Goal: Information Seeking & Learning: Check status

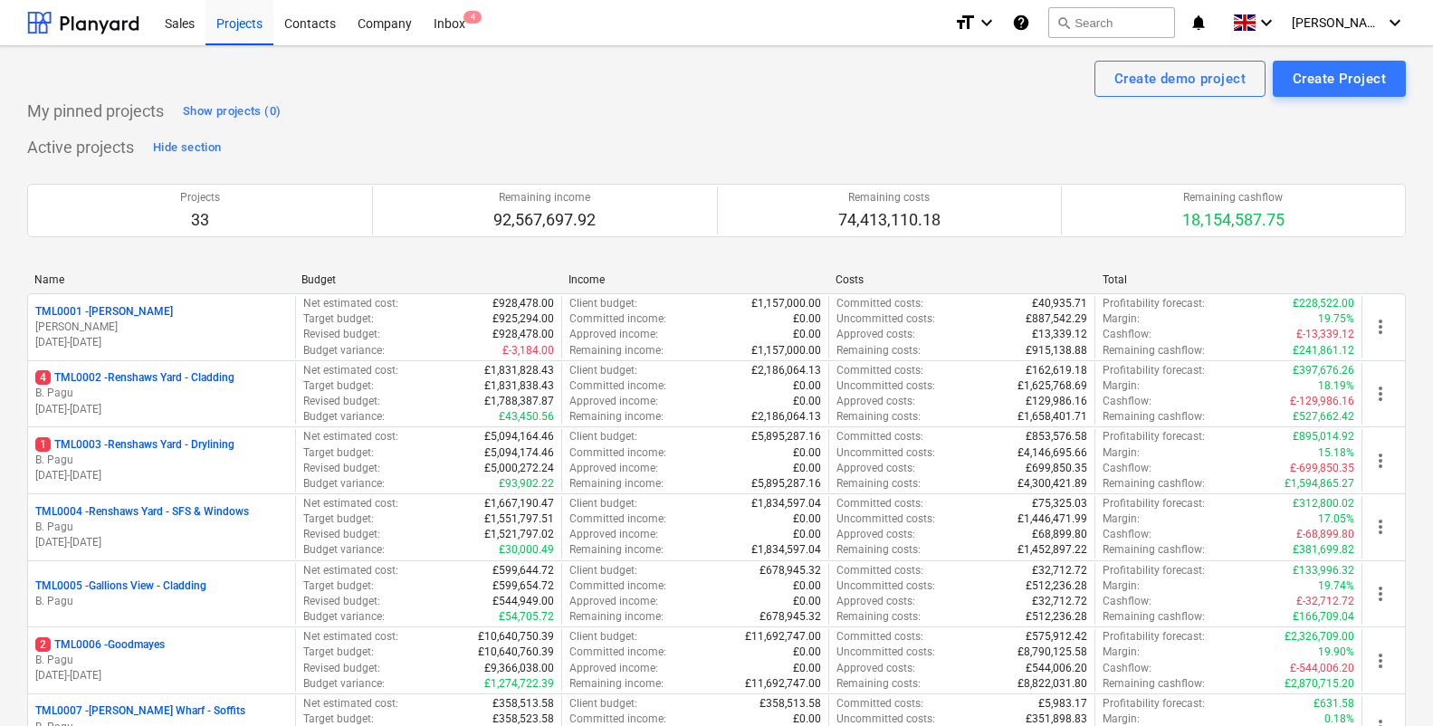
scroll to position [1905, 0]
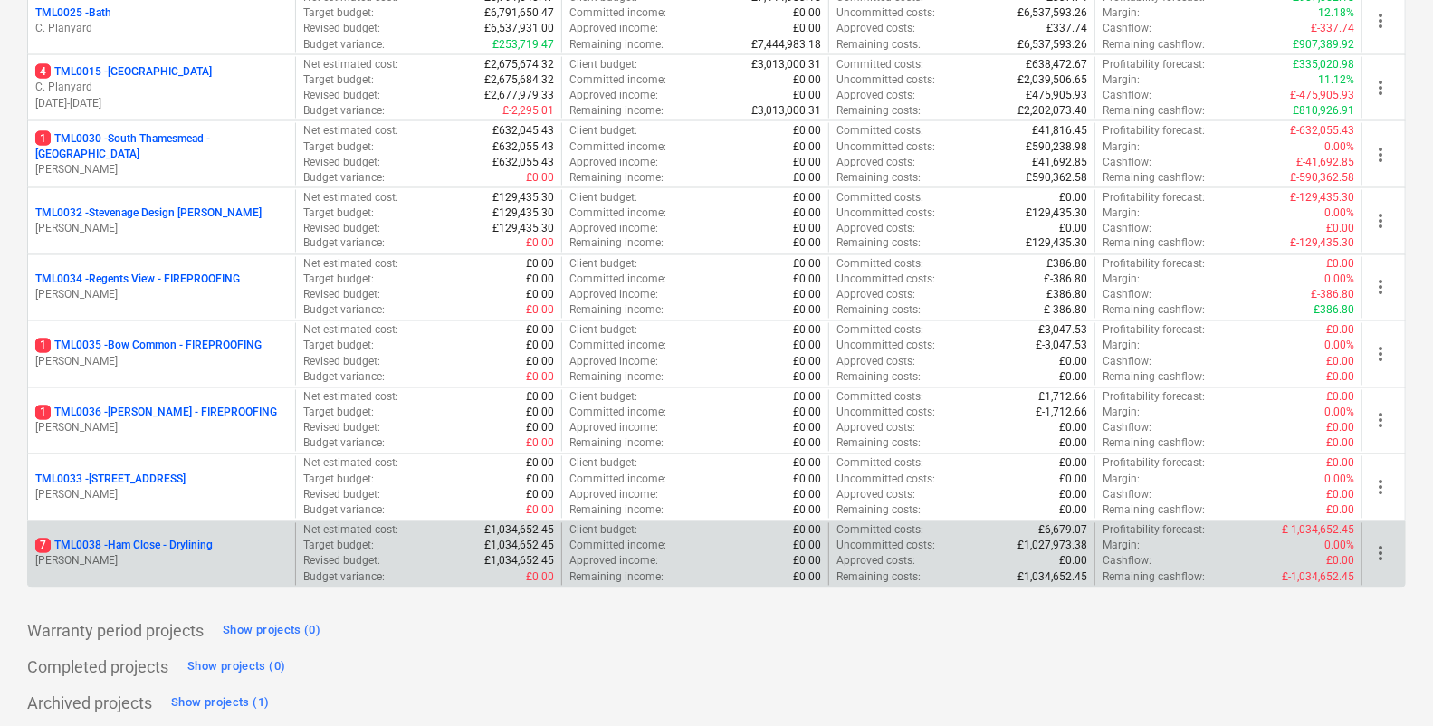
click at [118, 539] on p "7 TML0038 - Ham Close - Drylining" at bounding box center [123, 546] width 177 height 15
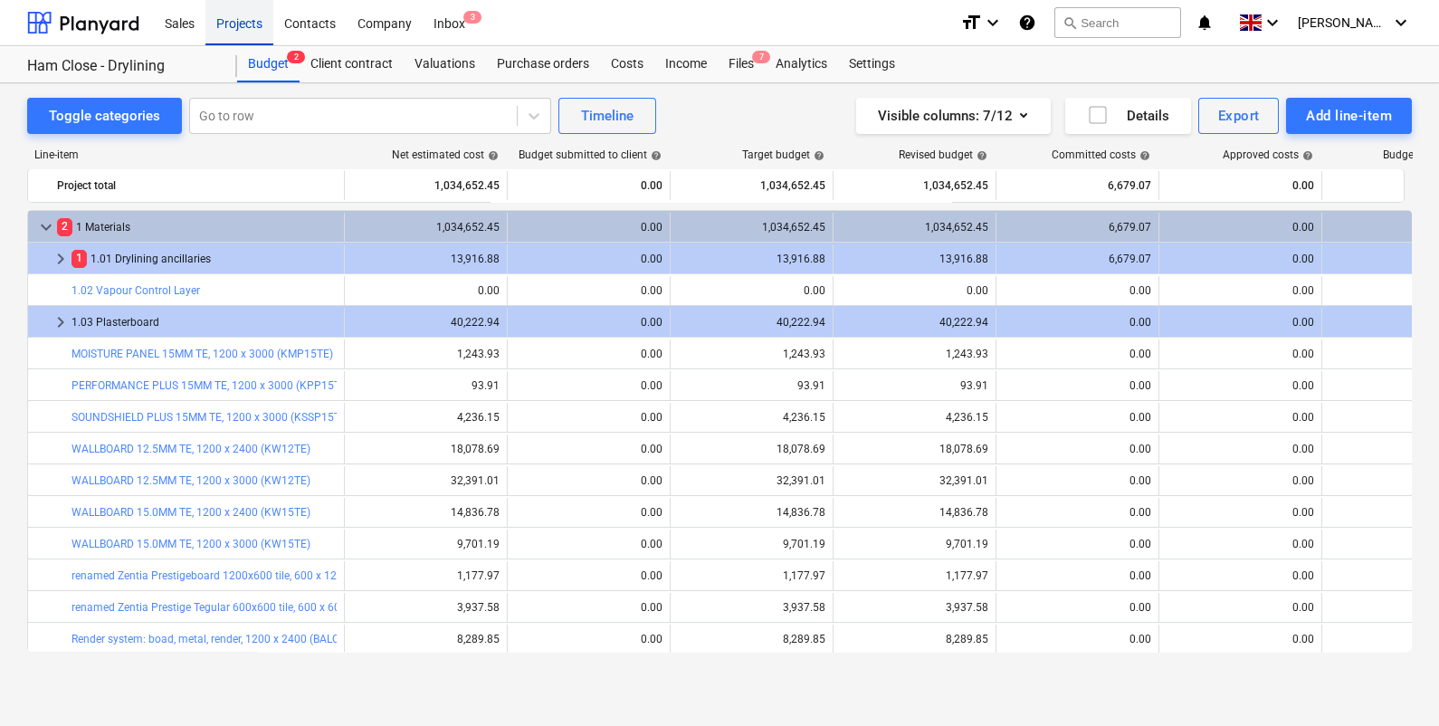
click at [229, 25] on div "Projects" at bounding box center [239, 22] width 68 height 46
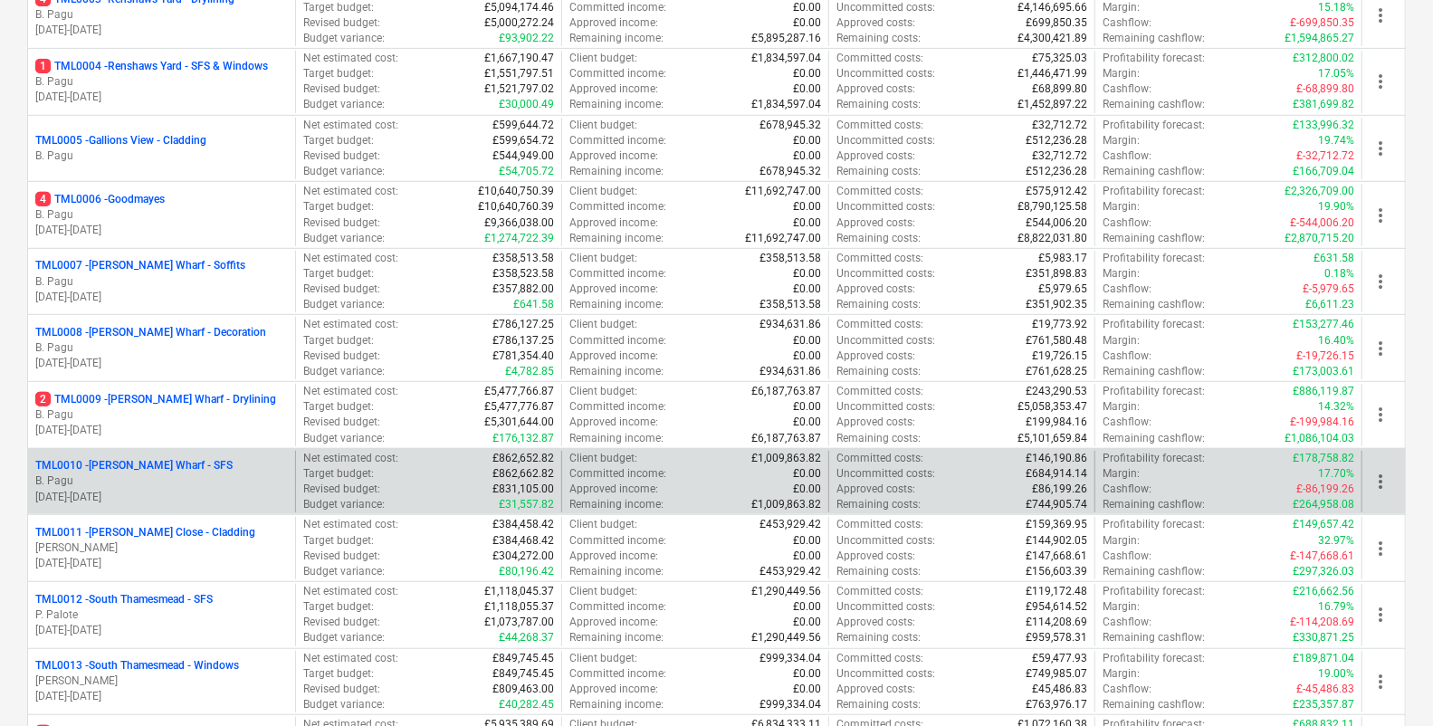
scroll to position [452, 0]
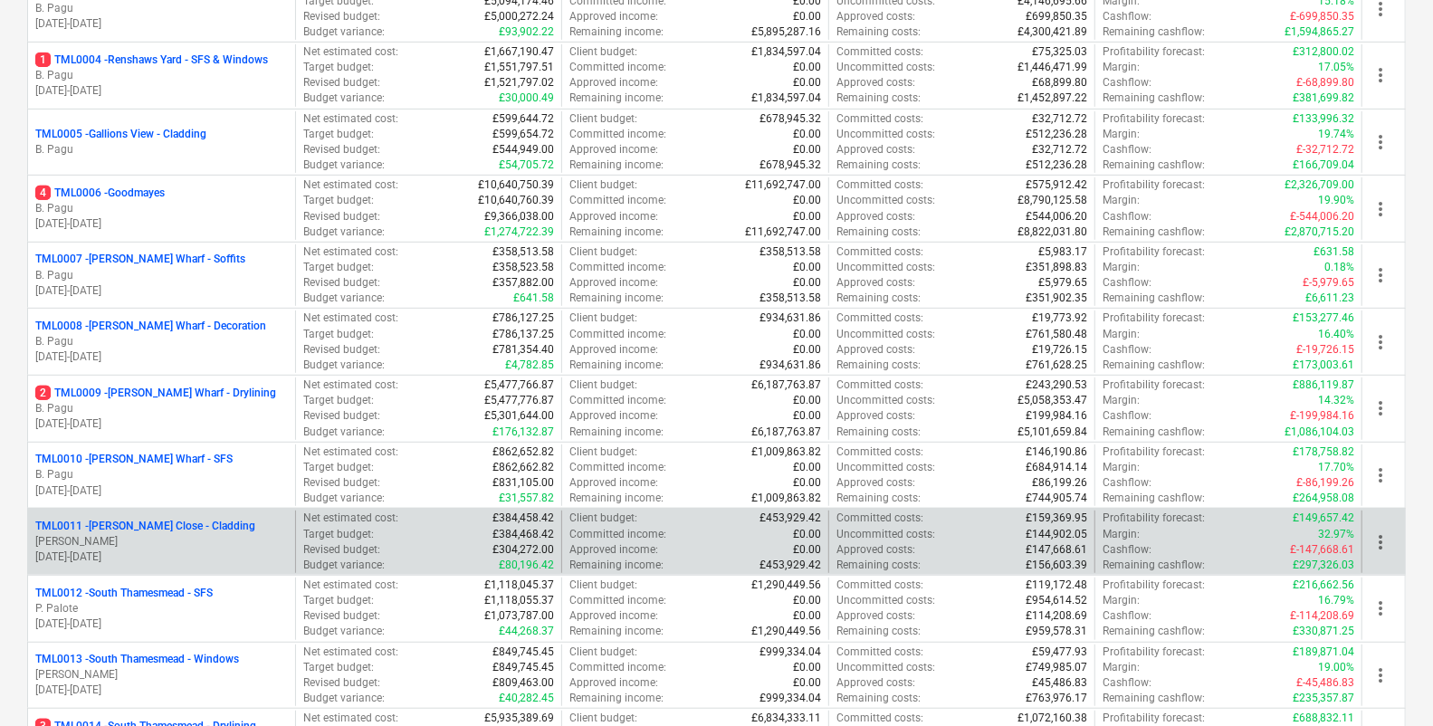
click at [177, 522] on p "TML0011 - [PERSON_NAME] Close - Cladding" at bounding box center [145, 526] width 220 height 15
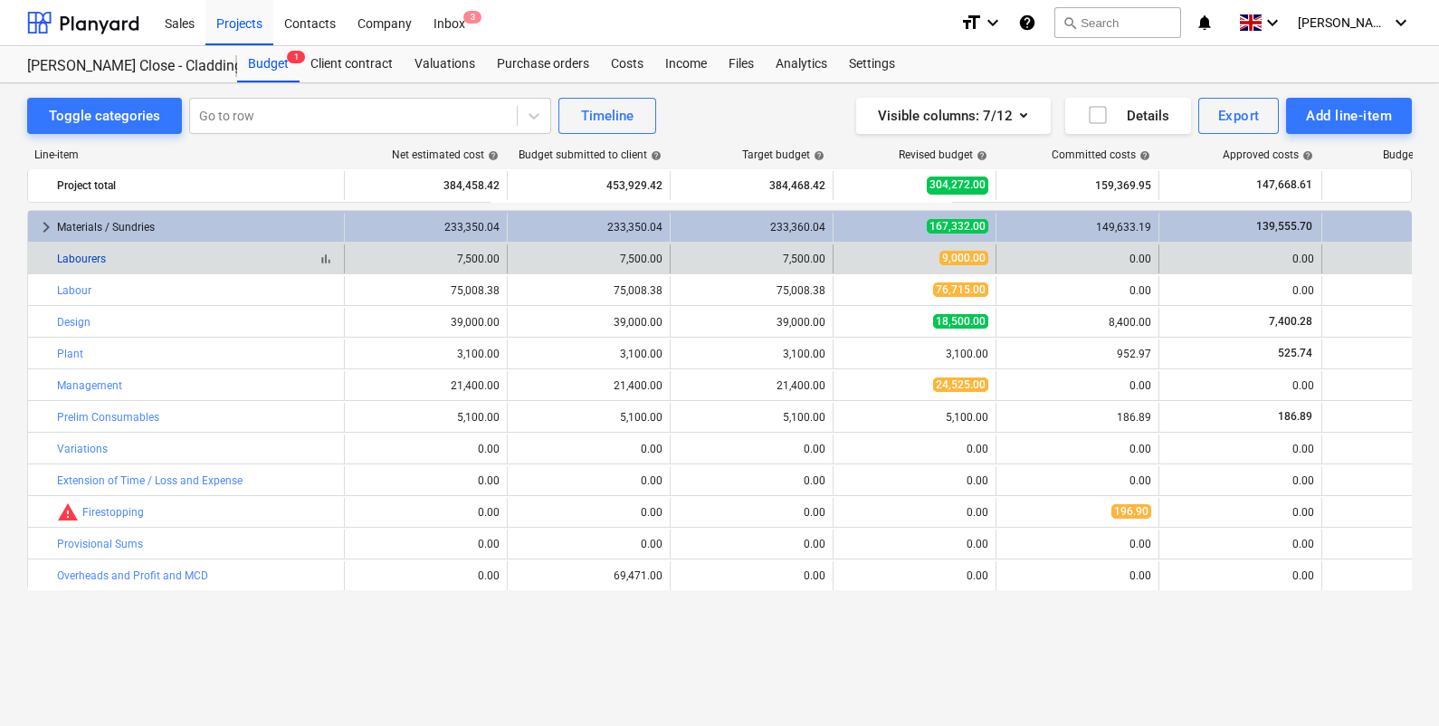
click at [74, 257] on link "Labourers" at bounding box center [81, 259] width 49 height 13
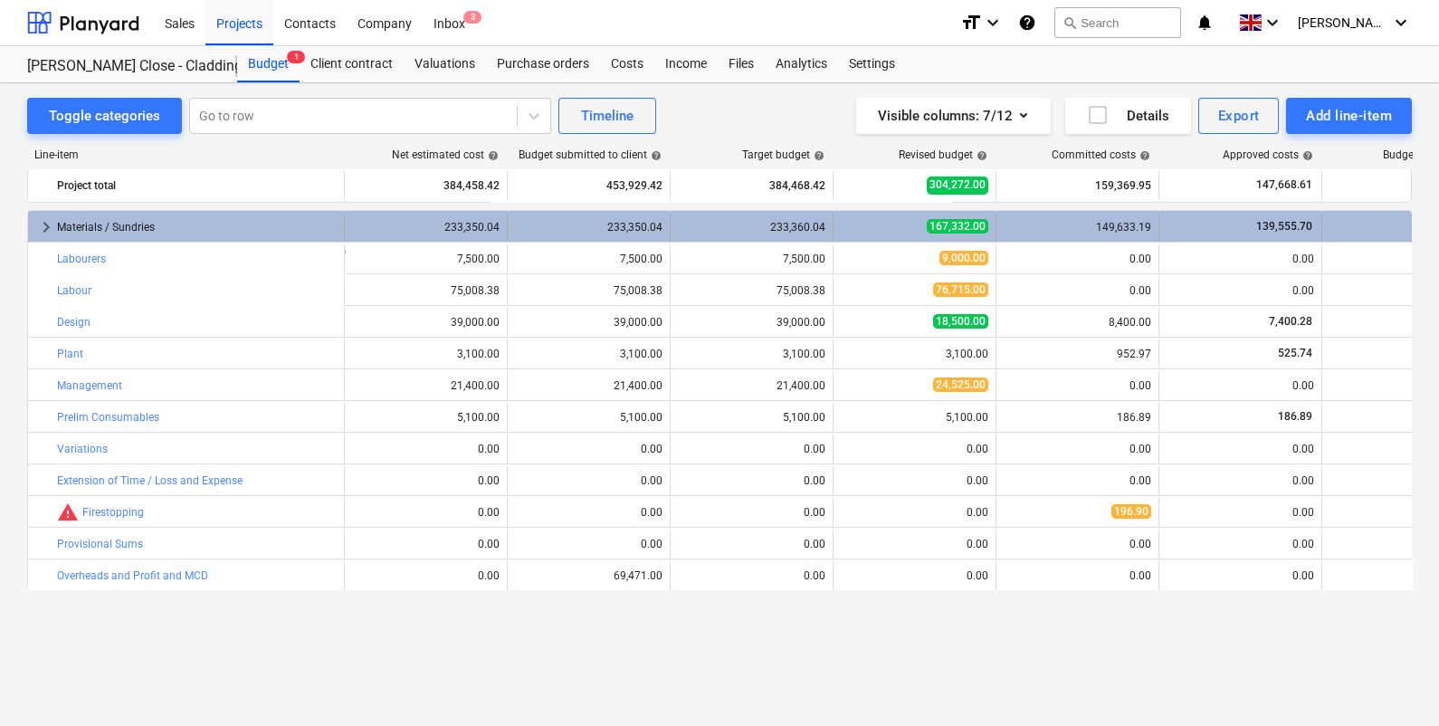
click at [138, 226] on div "Materials / Sundries" at bounding box center [197, 227] width 280 height 29
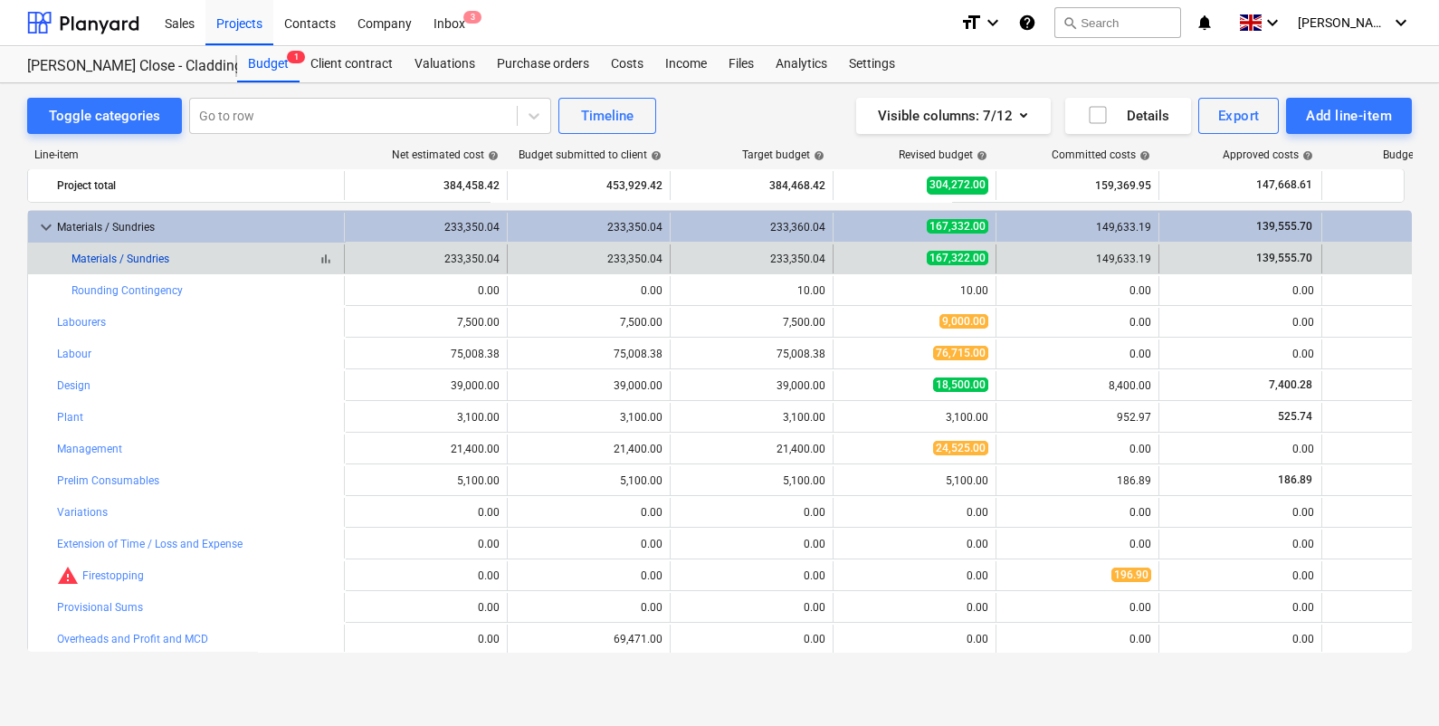
click at [142, 258] on link "Materials / Sundries" at bounding box center [121, 259] width 98 height 13
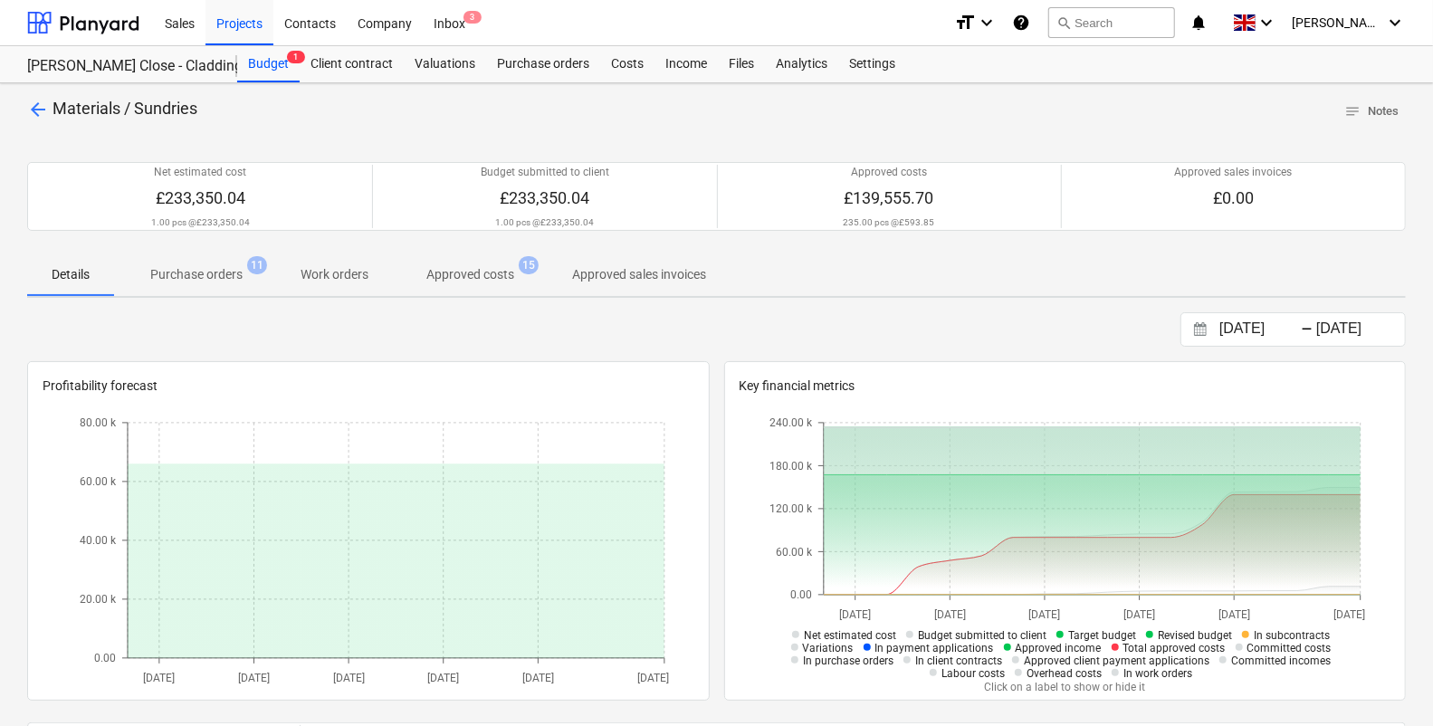
click at [471, 267] on p "Approved costs" at bounding box center [470, 274] width 88 height 19
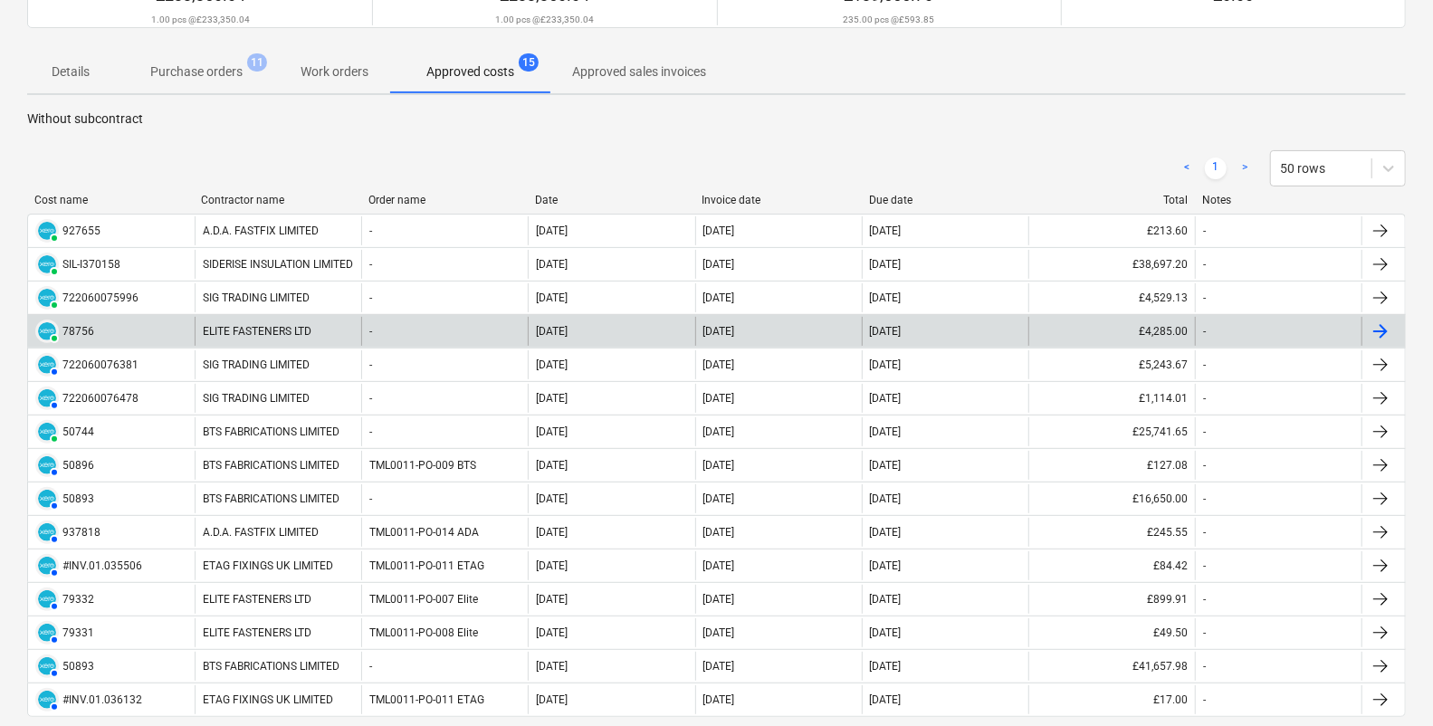
scroll to position [225, 0]
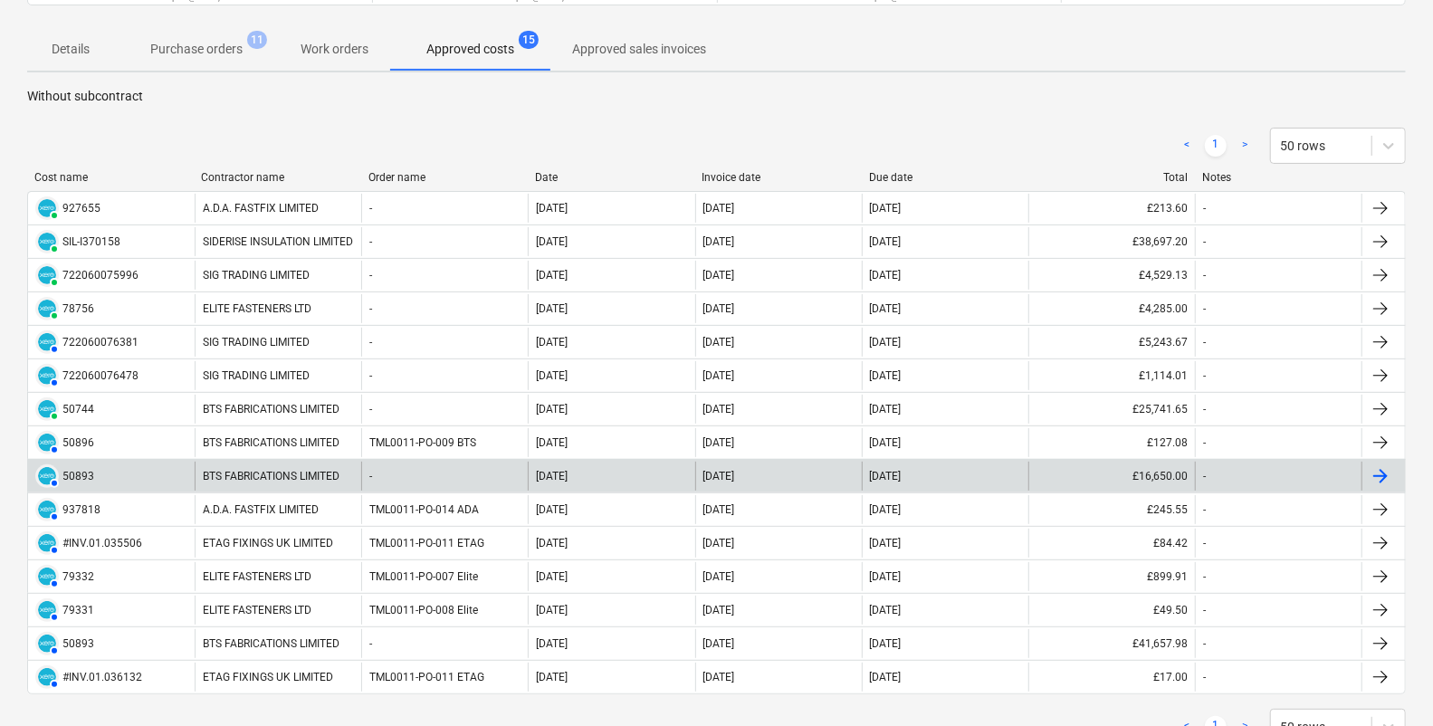
click at [300, 471] on div "BTS FABRICATIONS LIMITED" at bounding box center [278, 476] width 167 height 29
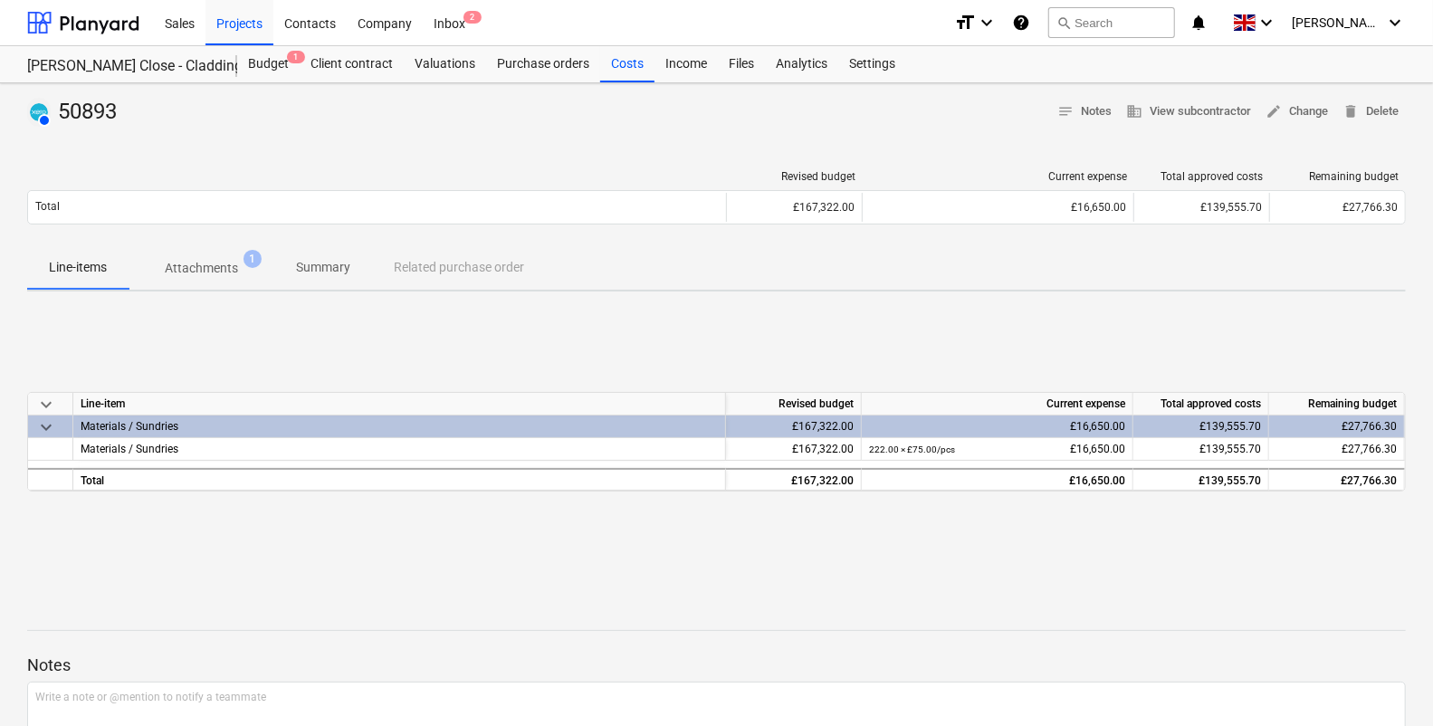
click at [215, 263] on p "Attachments" at bounding box center [201, 268] width 73 height 19
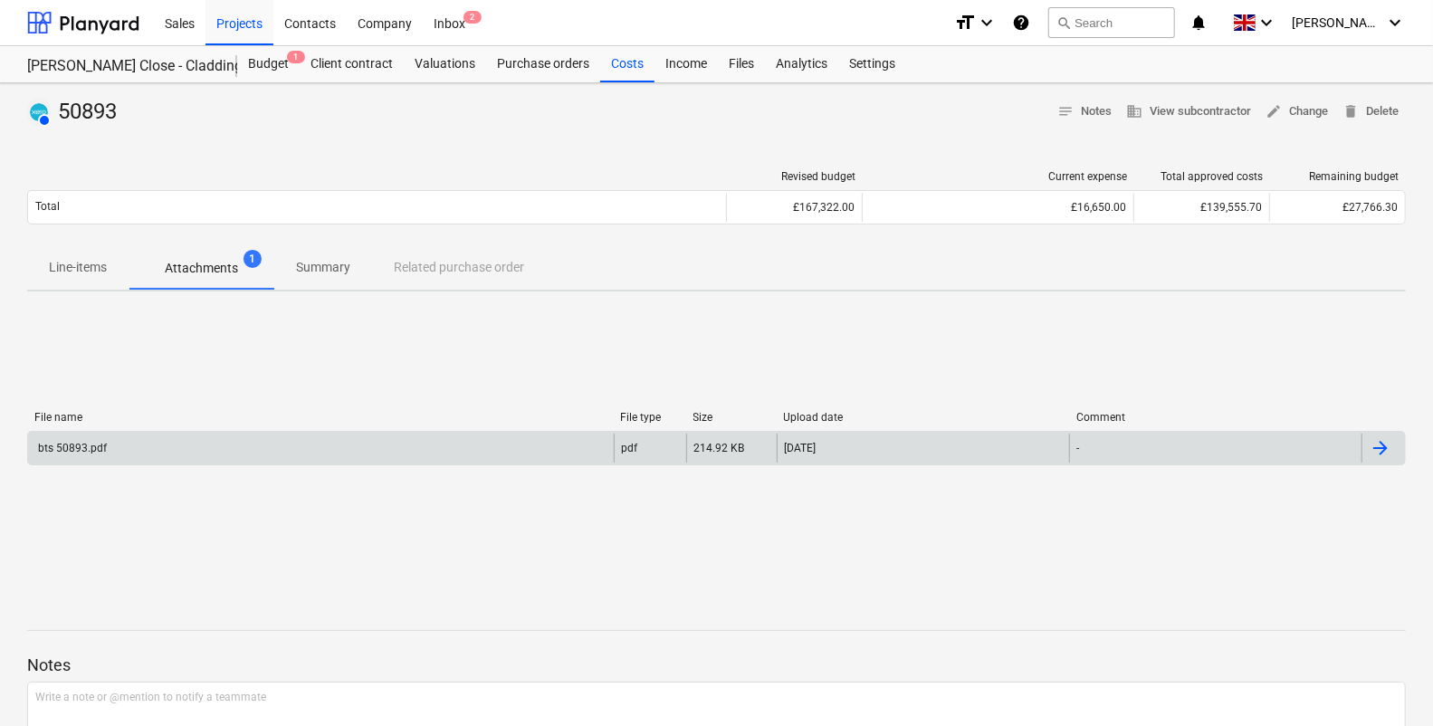
click at [68, 445] on div "bts 50893.pdf" at bounding box center [71, 448] width 72 height 13
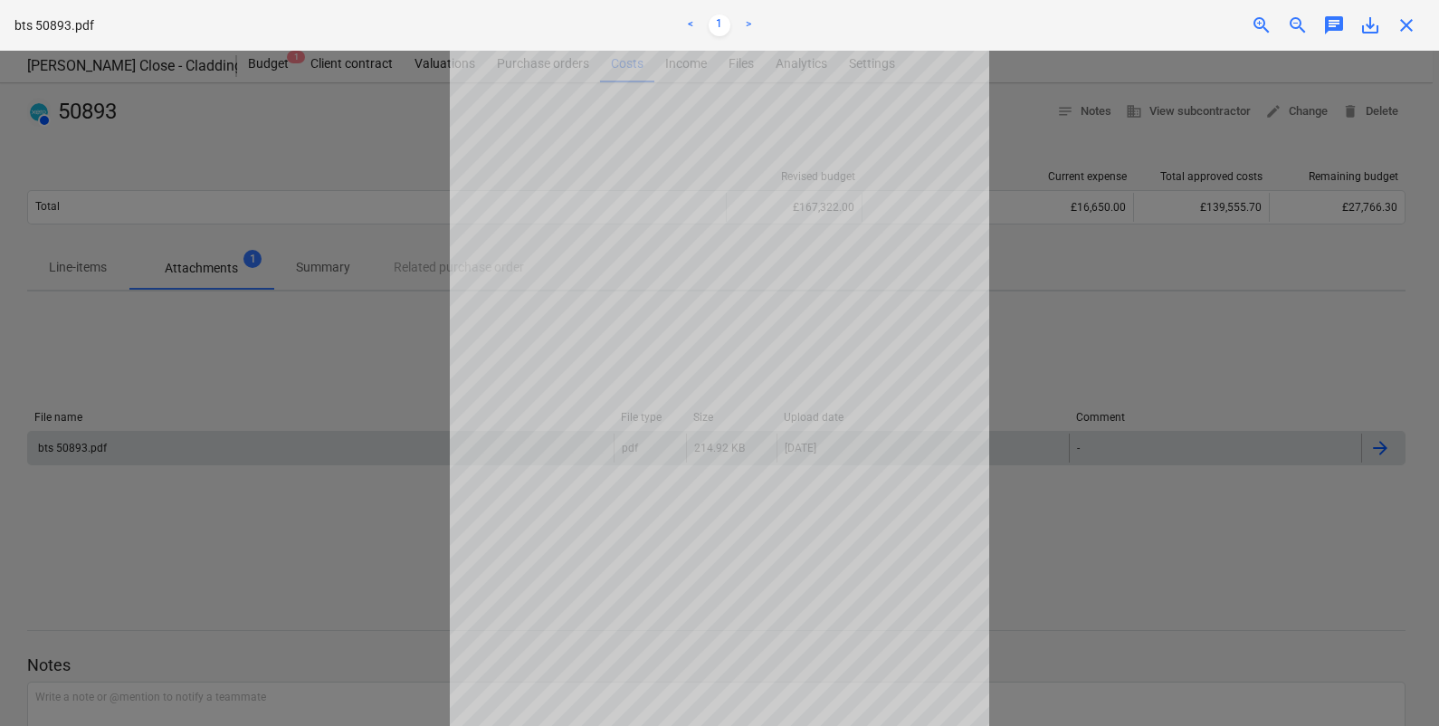
click at [352, 369] on div at bounding box center [719, 388] width 1439 height 675
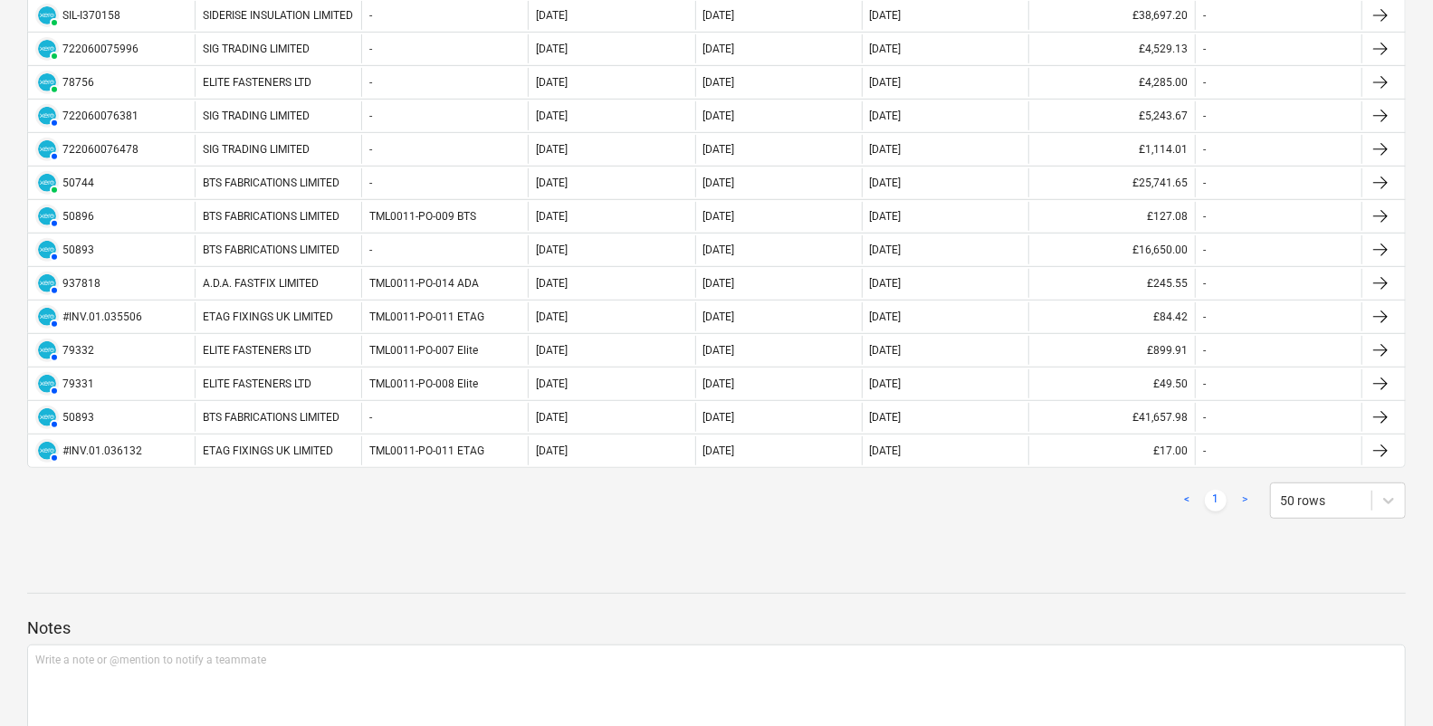
scroll to position [339, 0]
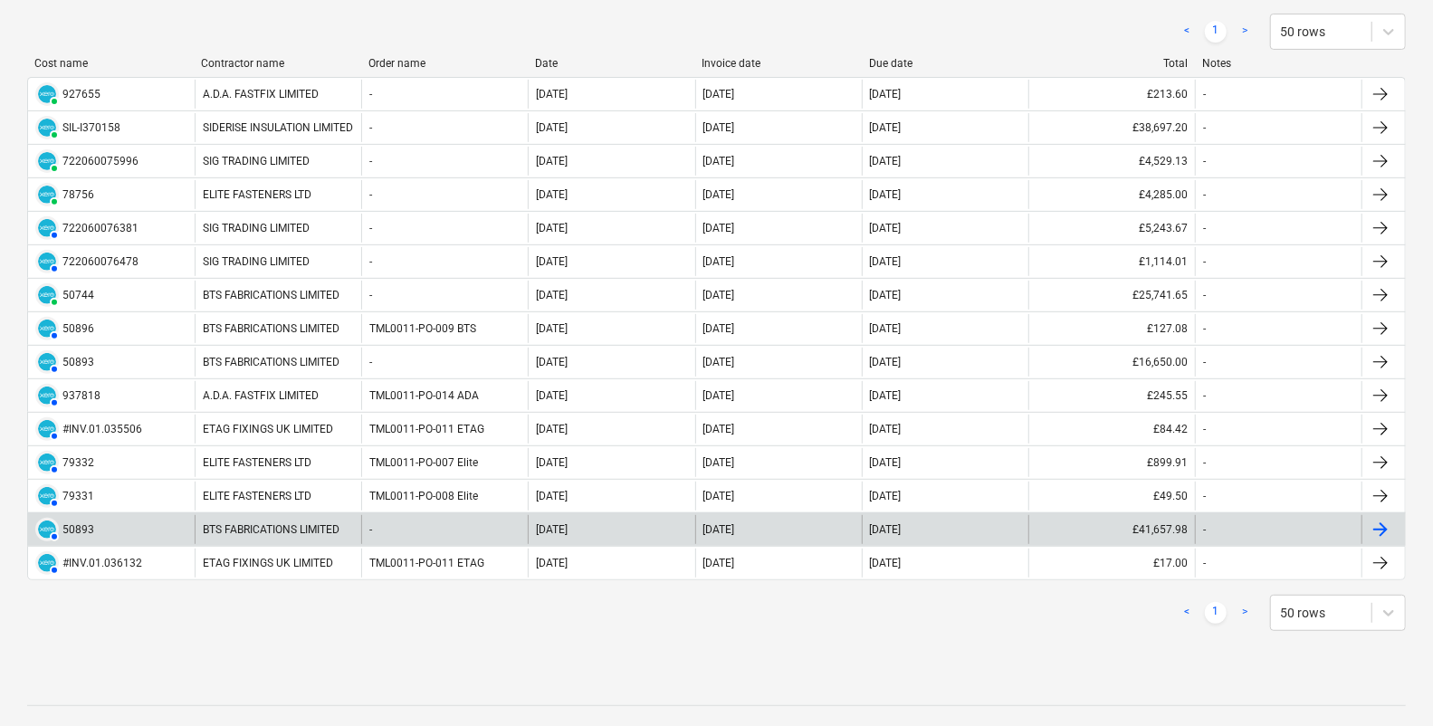
click at [301, 526] on div "BTS FABRICATIONS LIMITED" at bounding box center [278, 529] width 167 height 29
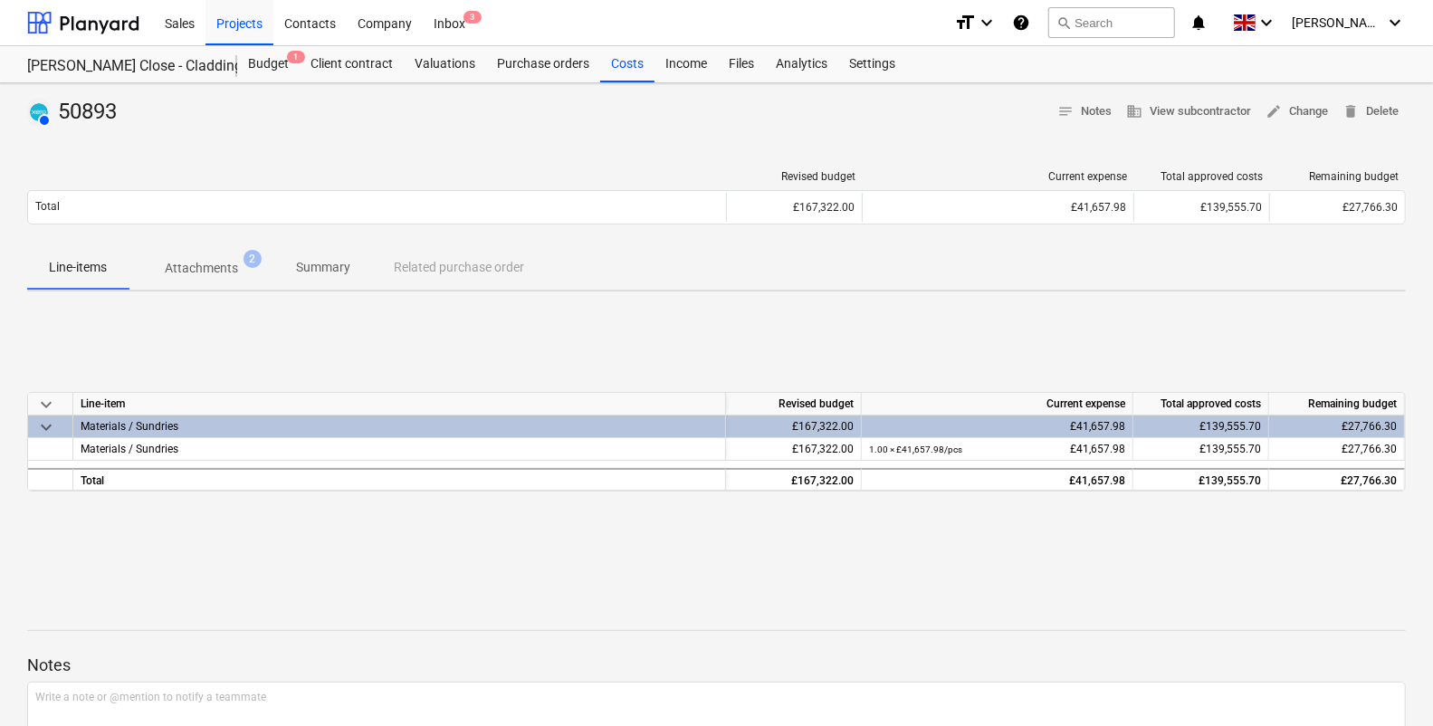
click at [204, 259] on p "Attachments" at bounding box center [201, 268] width 73 height 19
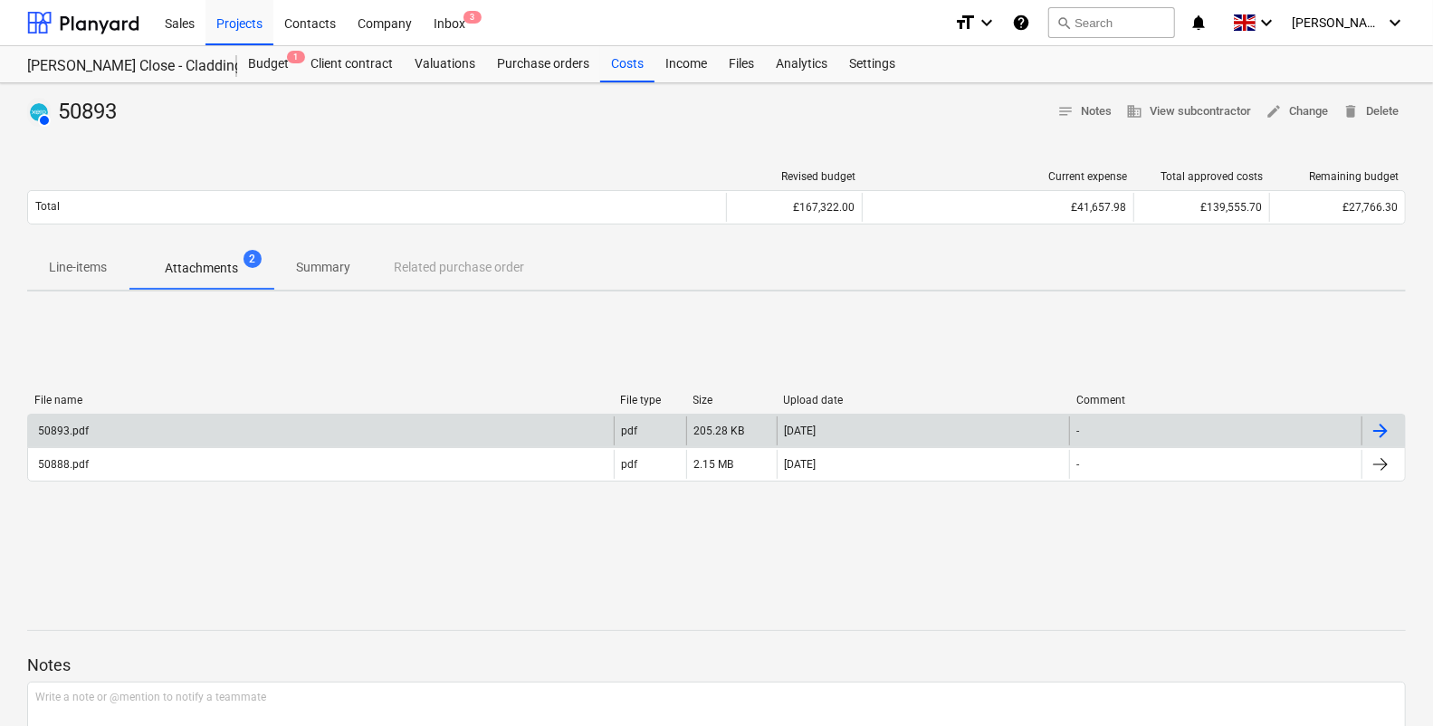
click at [83, 432] on div "50893.pdf" at bounding box center [61, 431] width 53 height 13
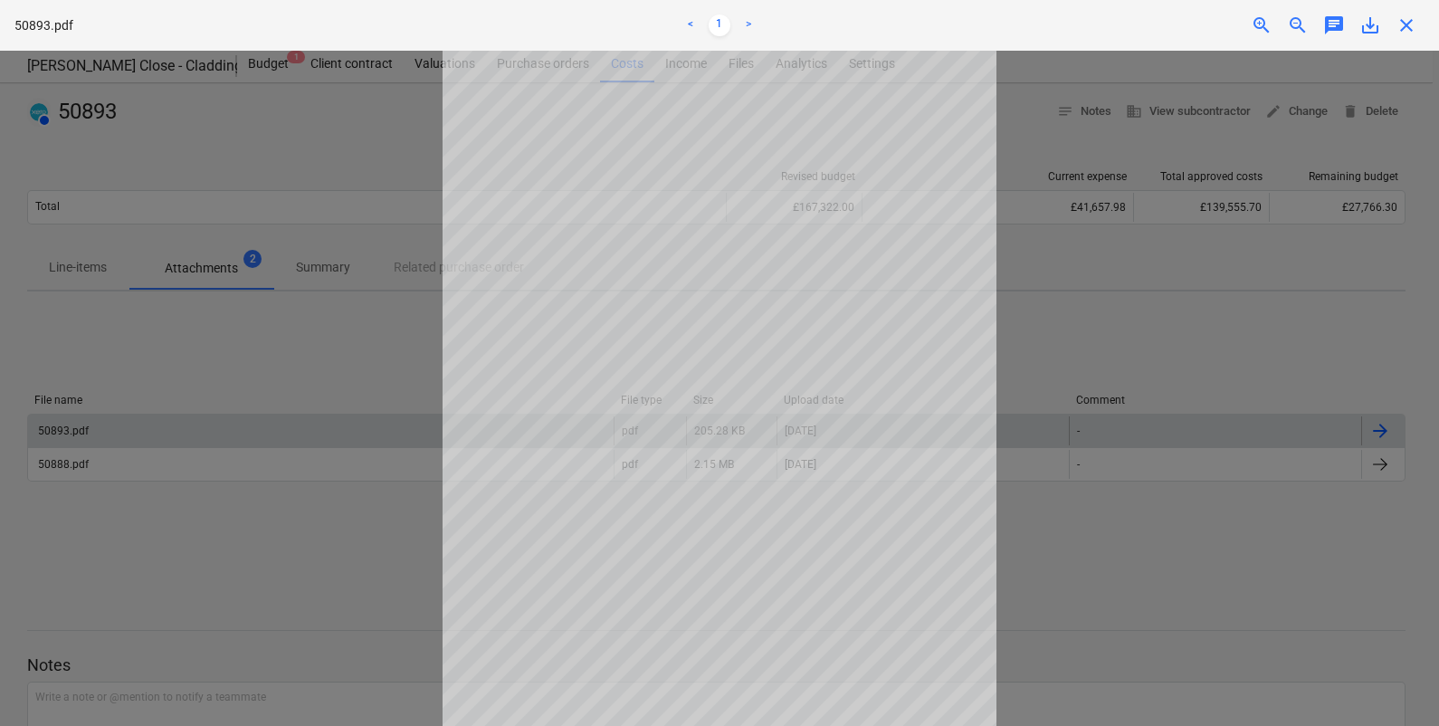
click at [56, 472] on div at bounding box center [719, 388] width 1439 height 675
click at [262, 517] on div at bounding box center [719, 388] width 1439 height 675
click at [1412, 25] on span "close" at bounding box center [1407, 25] width 22 height 22
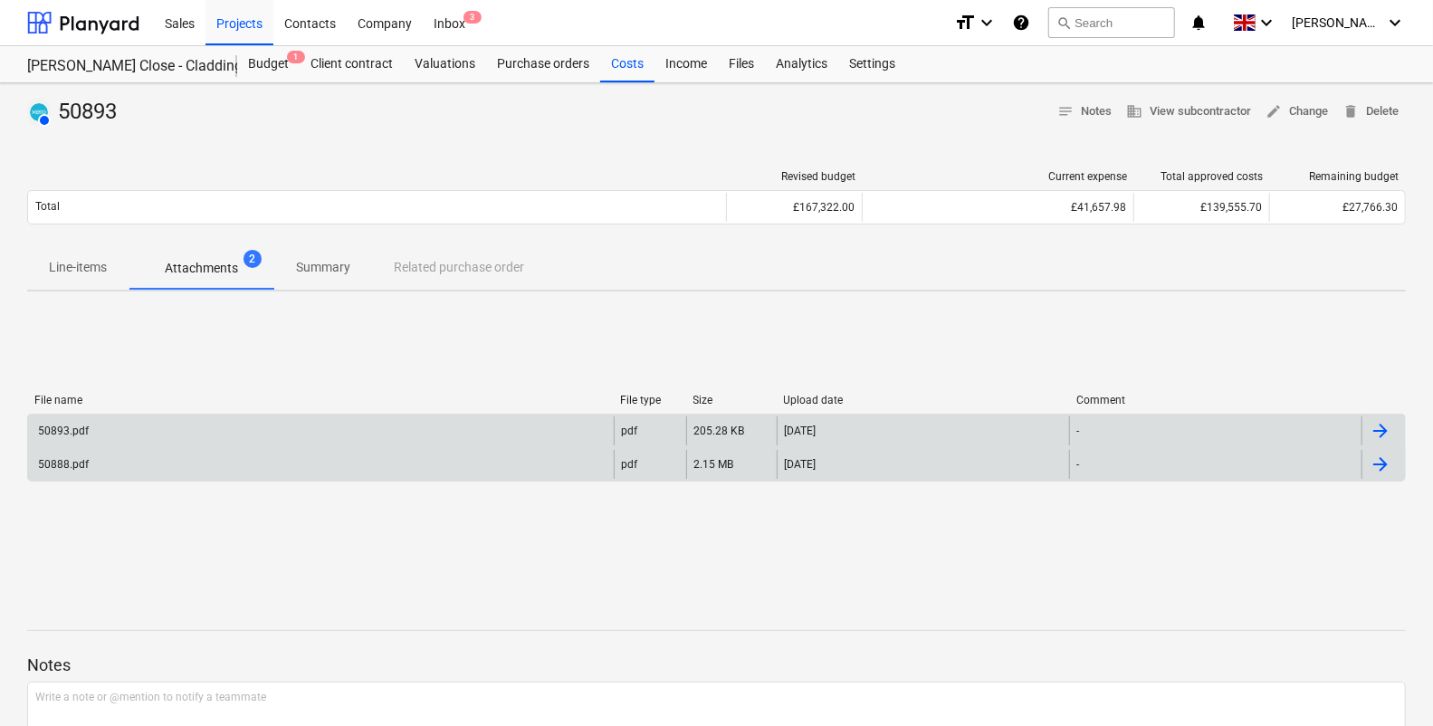
click at [56, 455] on div "50888.pdf" at bounding box center [321, 464] width 586 height 29
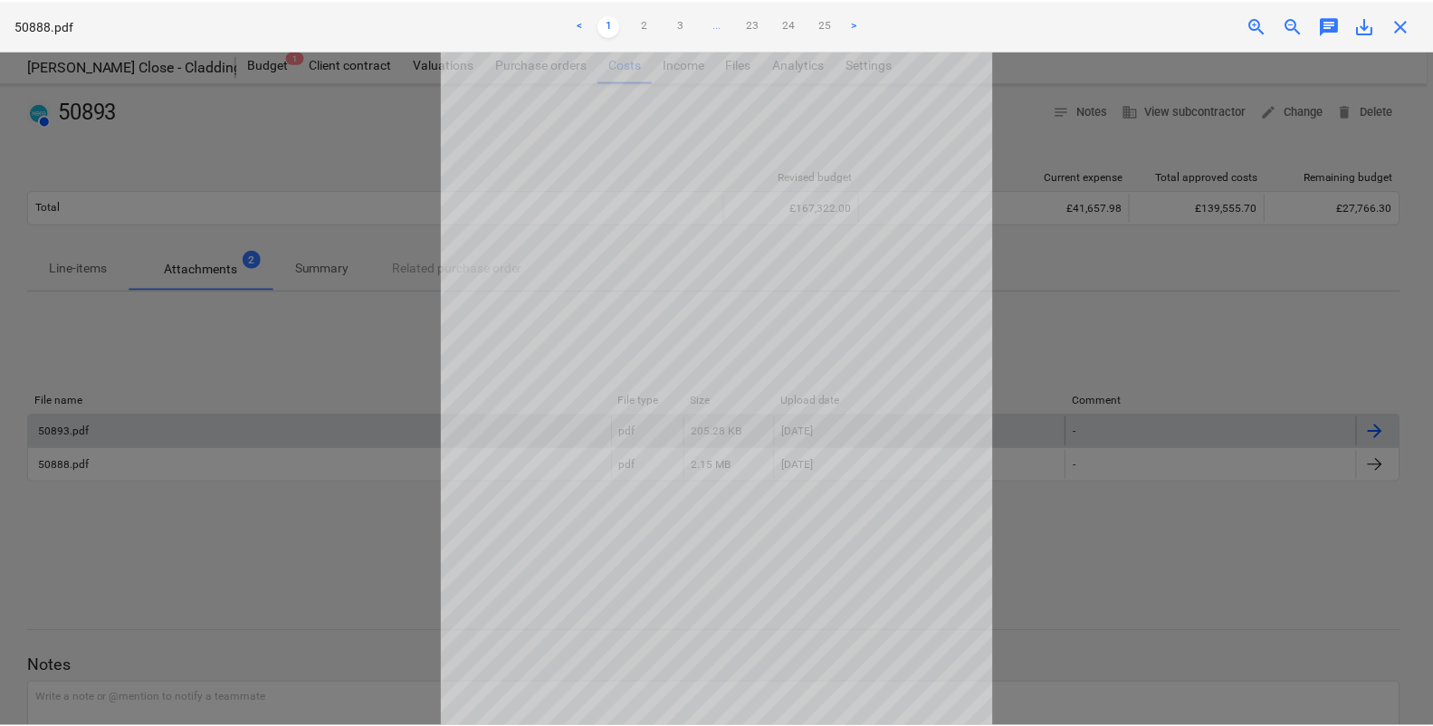
scroll to position [44, 0]
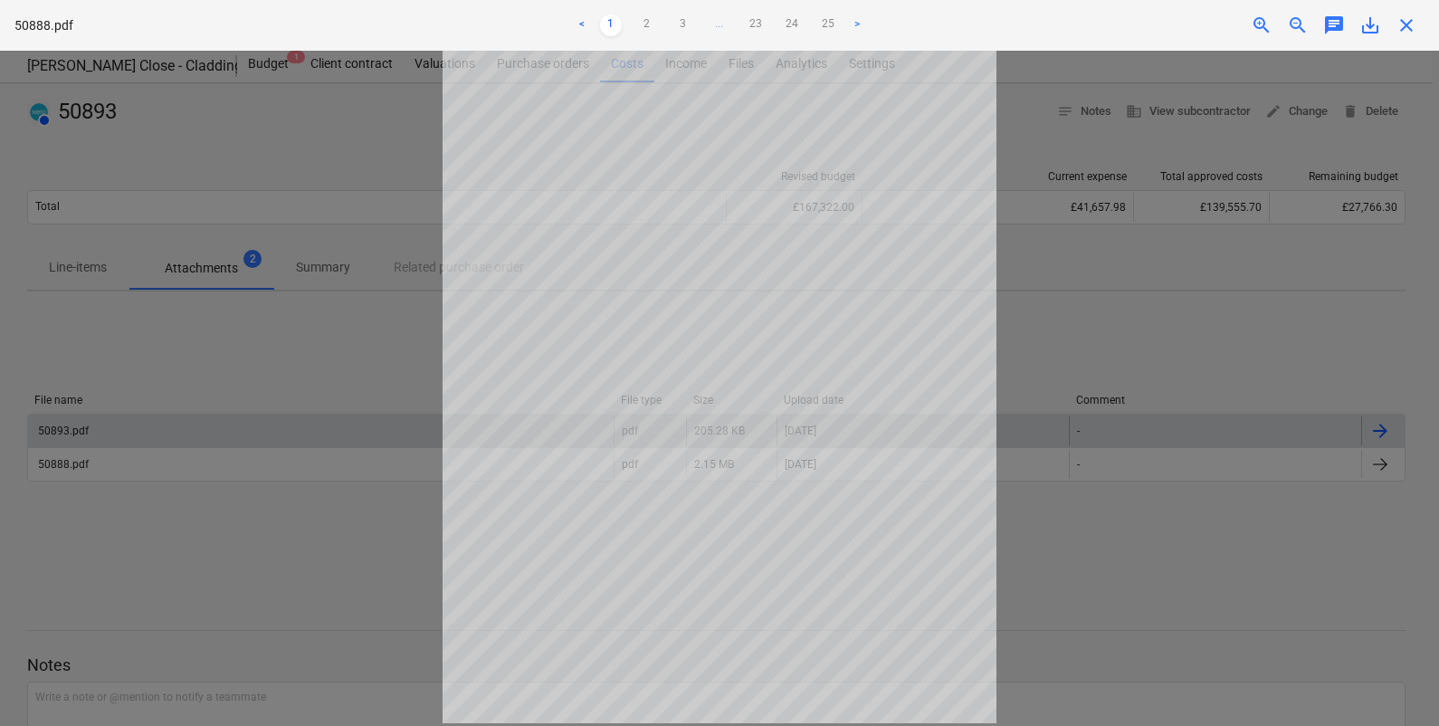
click at [1269, 347] on div at bounding box center [719, 388] width 1439 height 675
click at [1143, 472] on div at bounding box center [719, 388] width 1439 height 675
click at [1409, 30] on span "close" at bounding box center [1407, 25] width 22 height 22
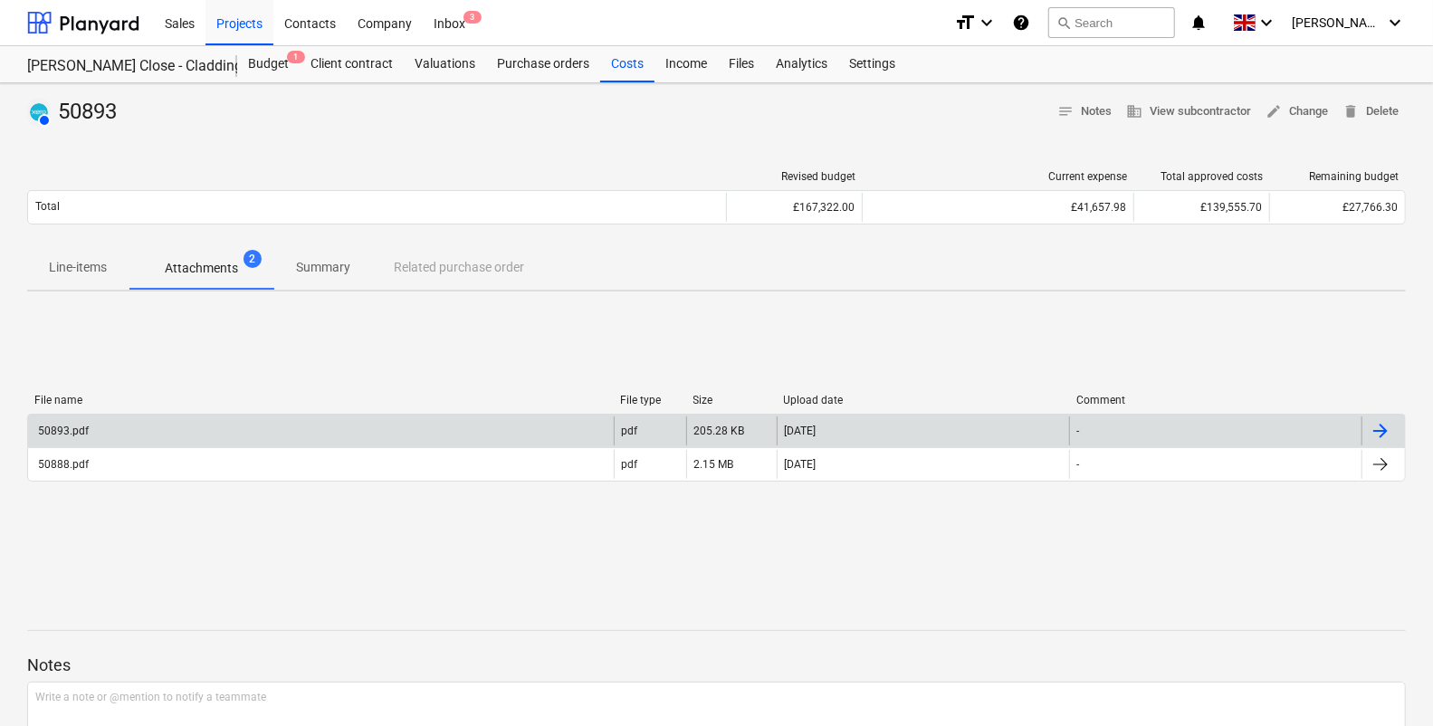
click at [968, 281] on div "Line-items Attachments 2 Summary Related purchase order" at bounding box center [716, 267] width 1379 height 43
click at [270, 63] on div "Budget 1" at bounding box center [268, 64] width 62 height 36
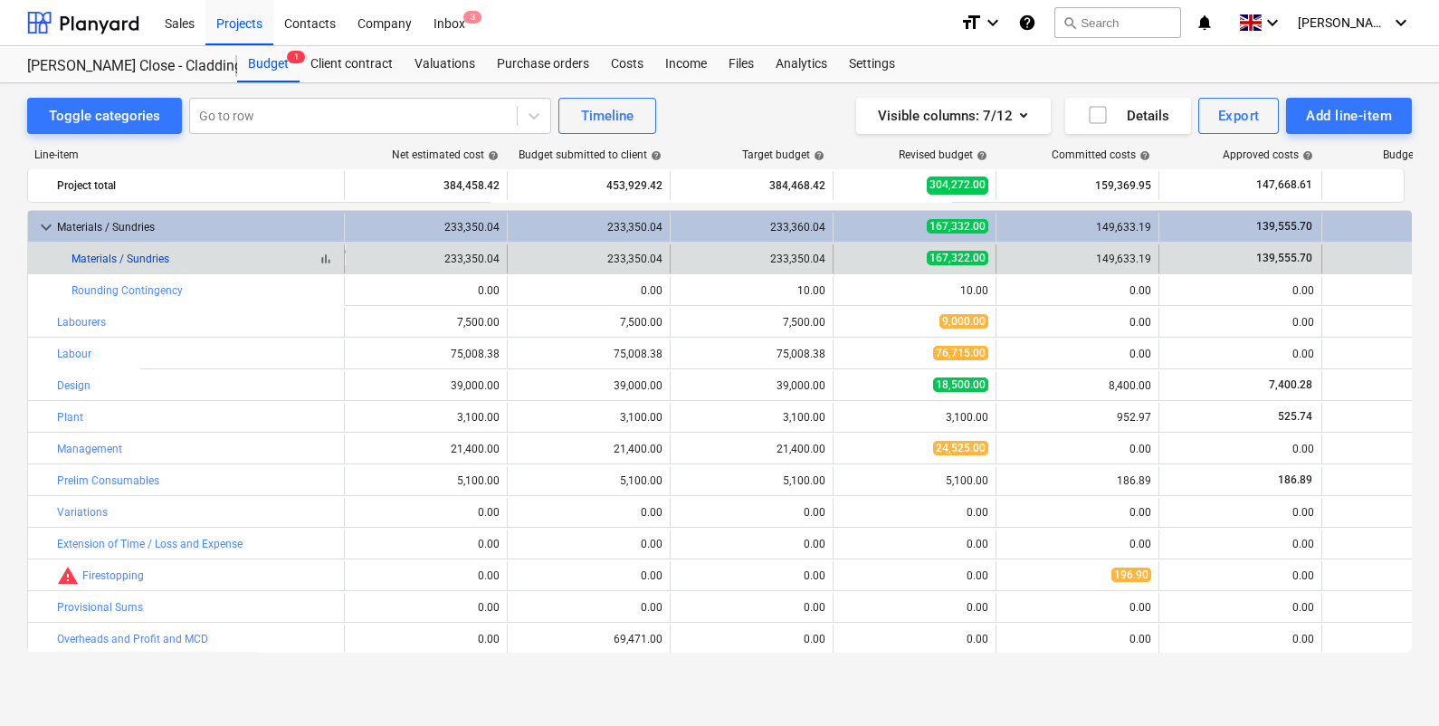
click at [142, 262] on link "Materials / Sundries" at bounding box center [121, 259] width 98 height 13
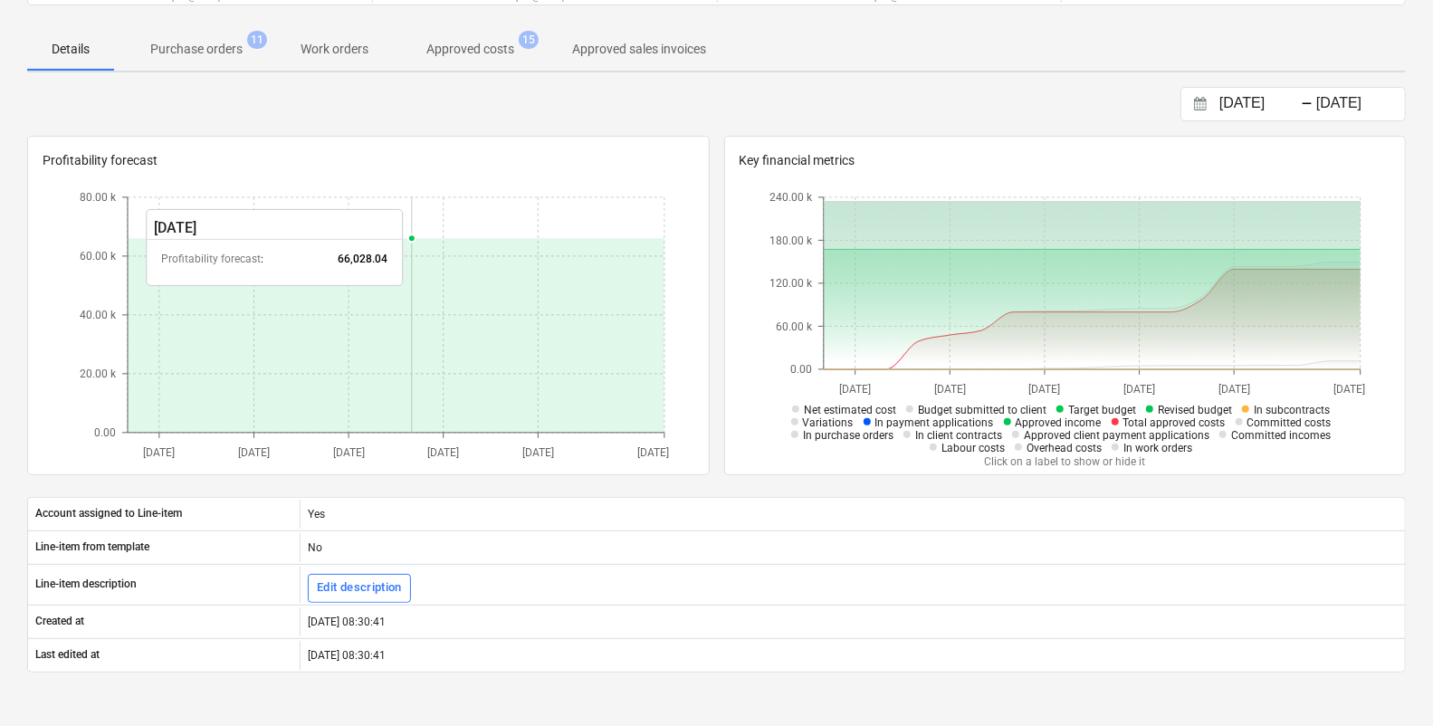
scroll to position [112, 0]
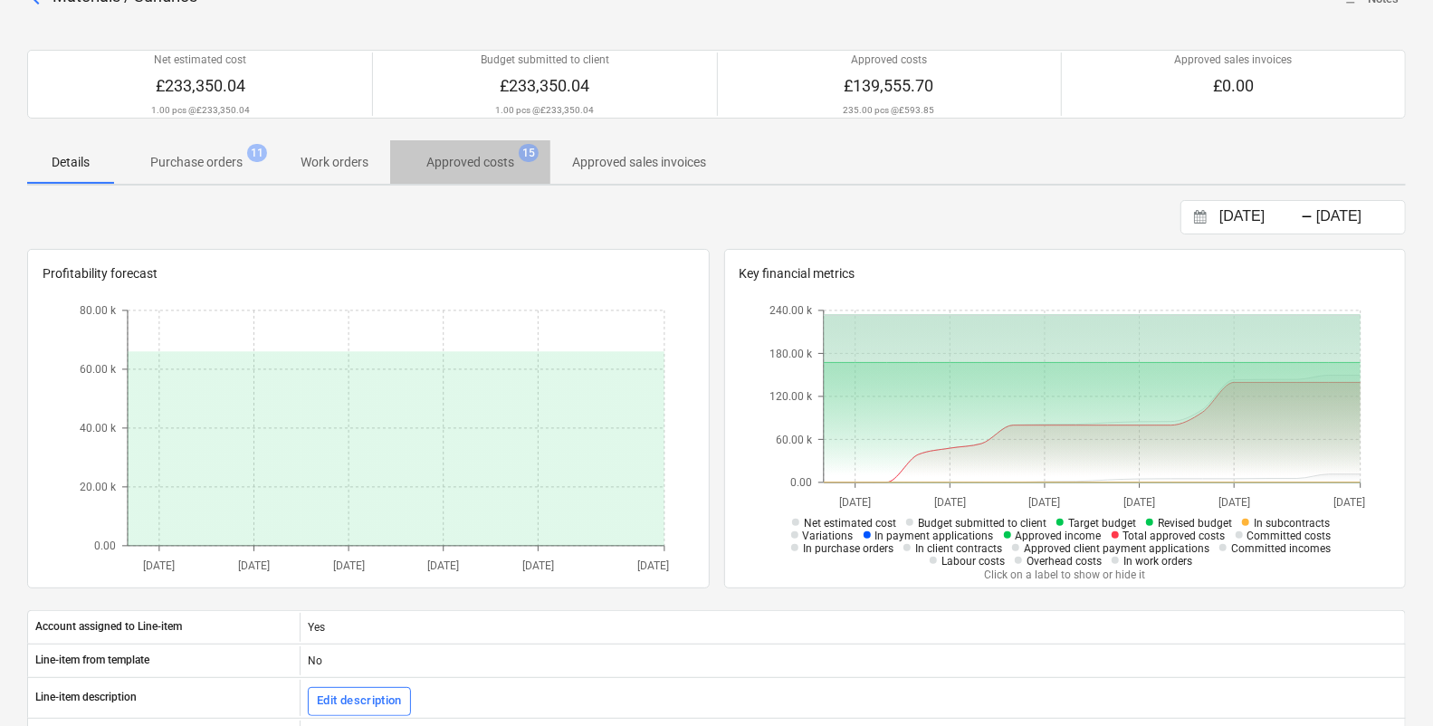
click at [461, 165] on p "Approved costs" at bounding box center [470, 162] width 88 height 19
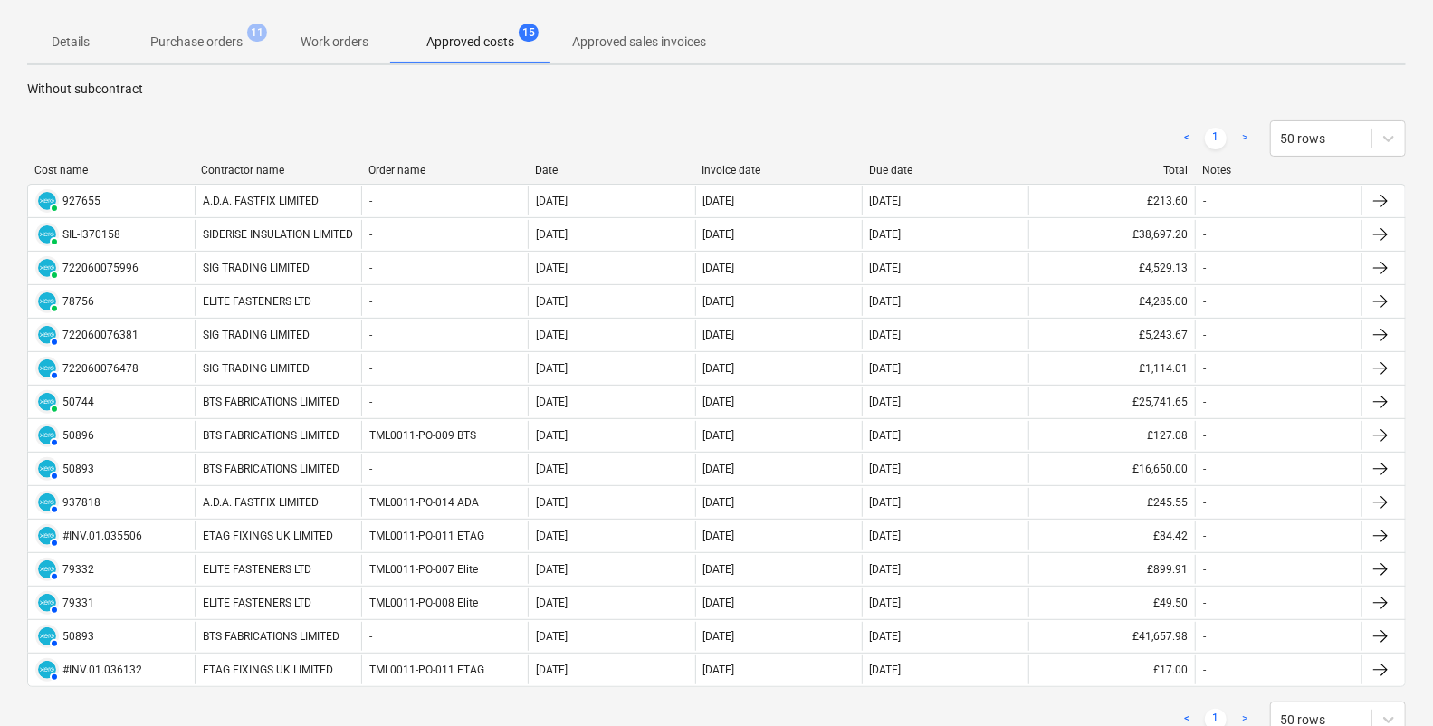
scroll to position [225, 0]
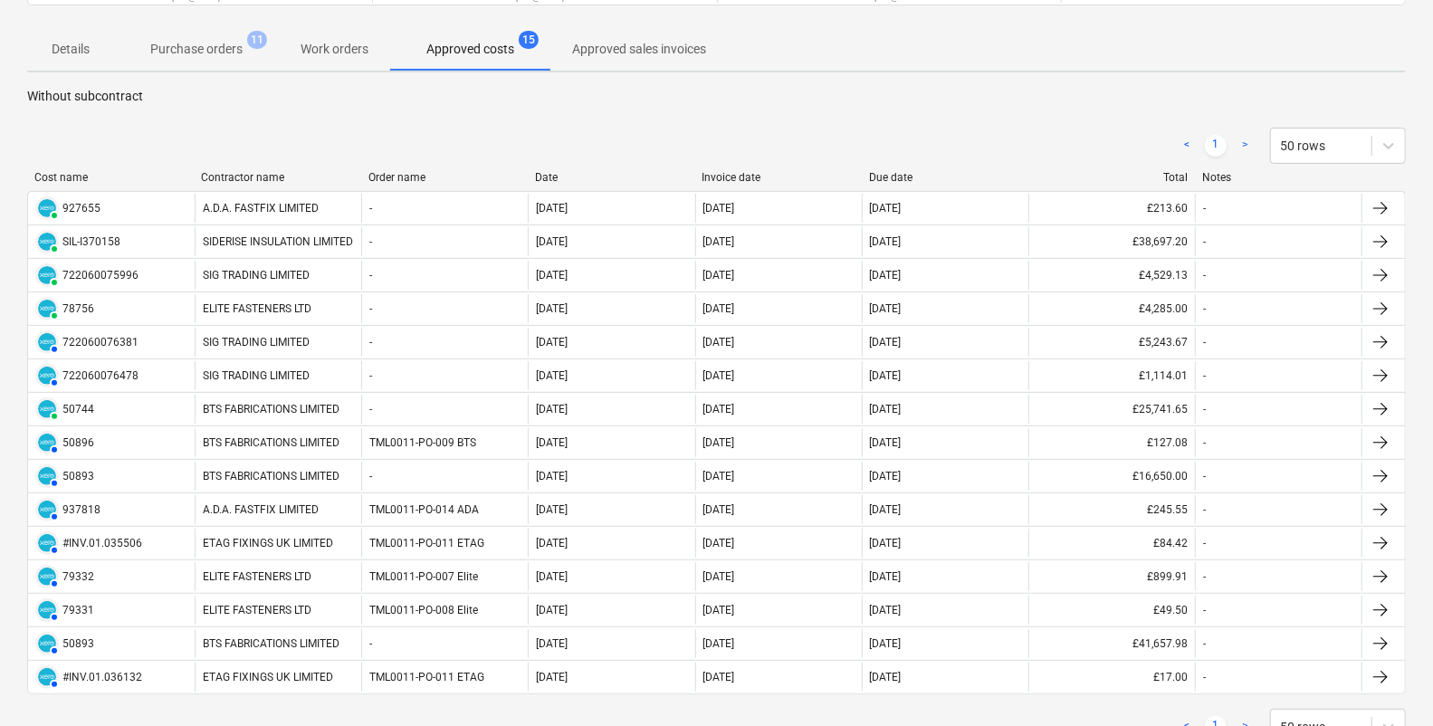
click at [1004, 131] on div "< 1 > 50 rows" at bounding box center [716, 146] width 1379 height 36
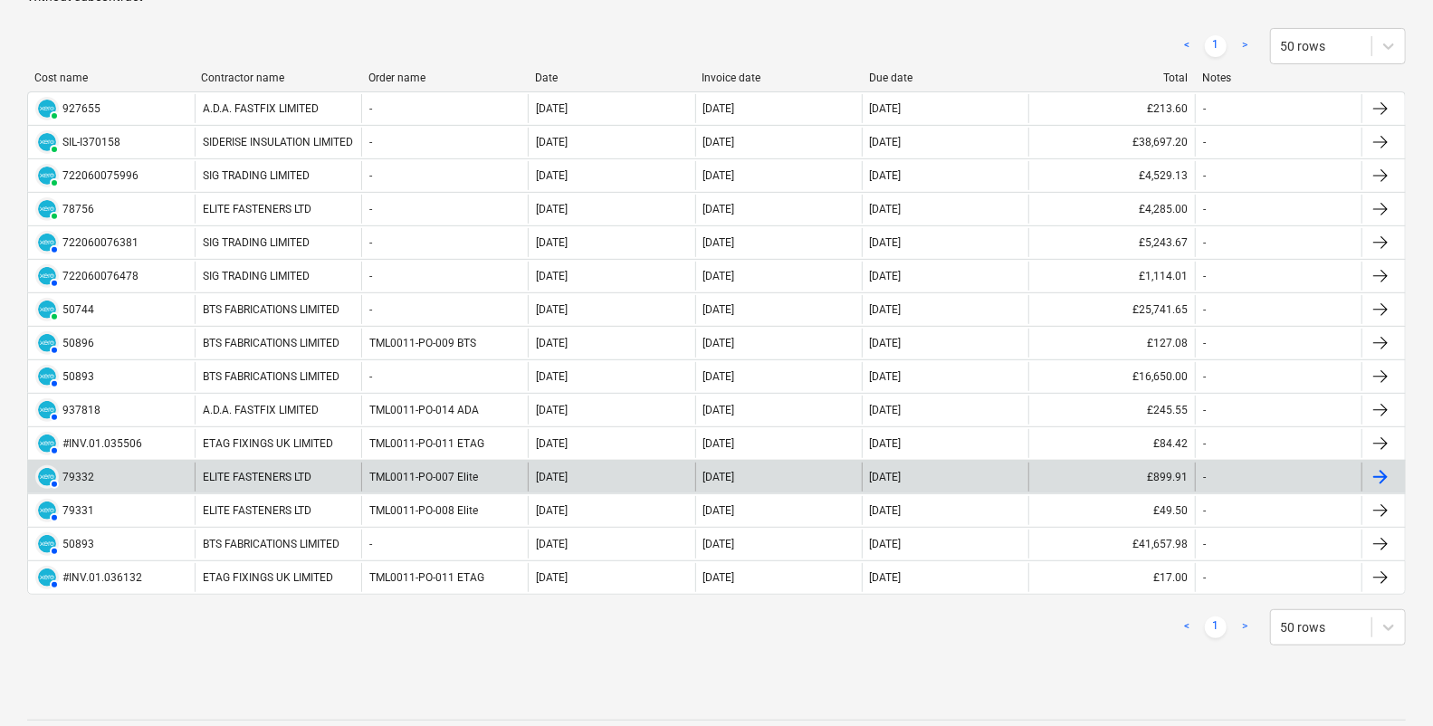
scroll to position [319, 0]
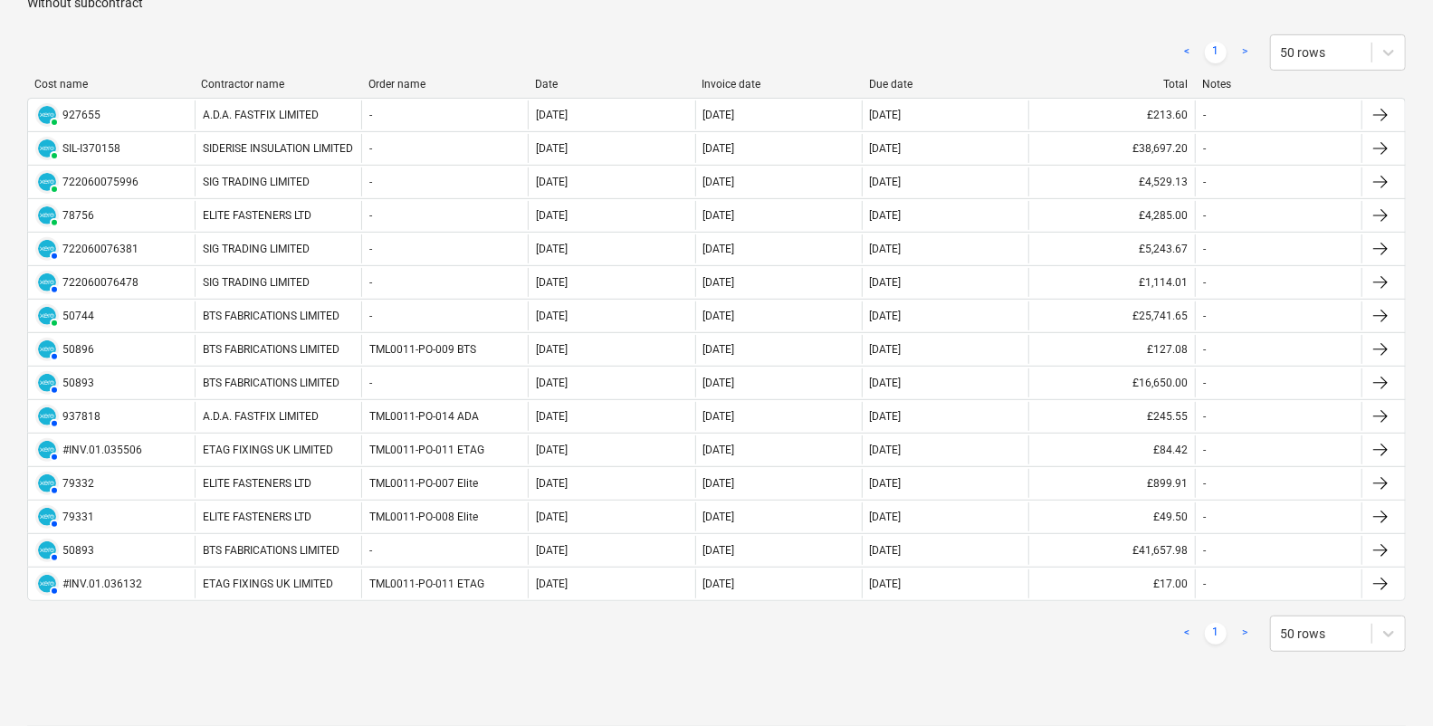
click at [485, 668] on div "< 1 > 50 rows Cost name Contractor name Order name Date Invoice date Due date T…" at bounding box center [716, 343] width 1379 height 661
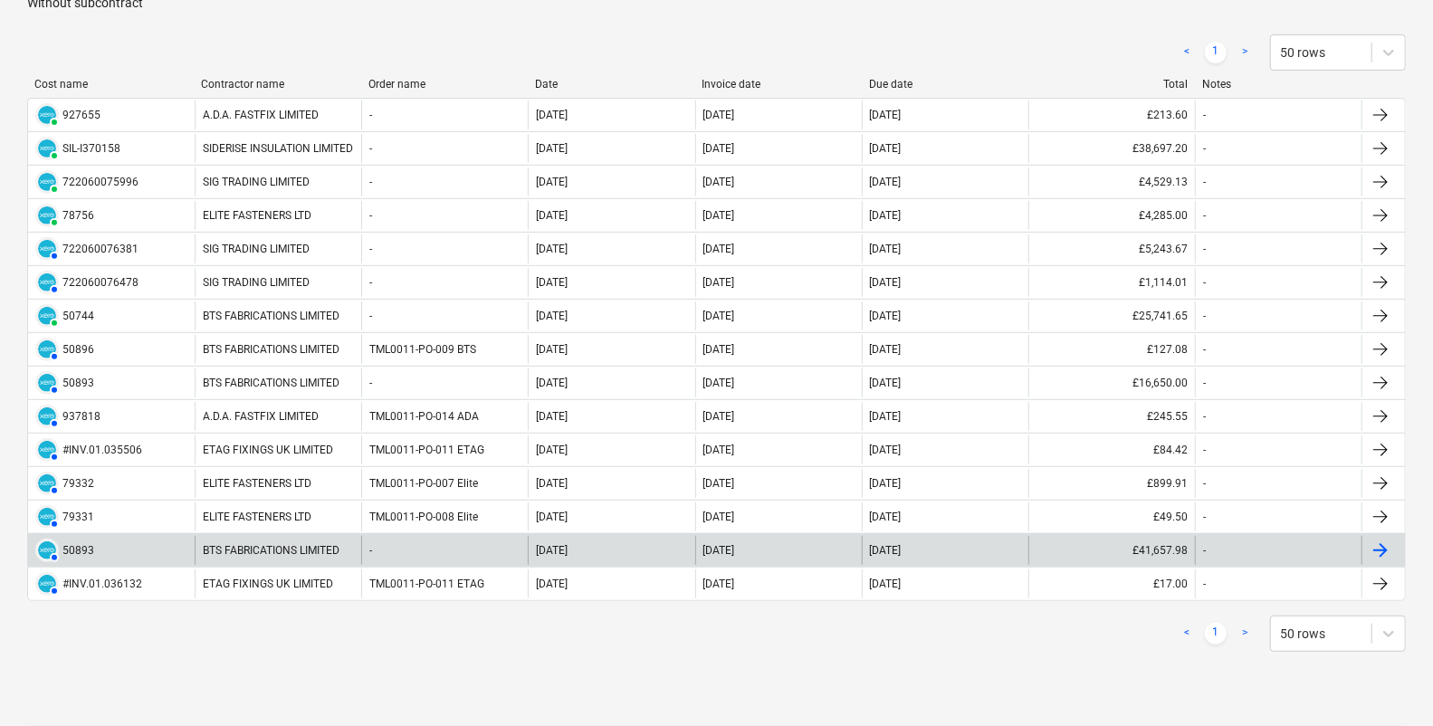
click at [234, 543] on div "BTS FABRICATIONS LIMITED" at bounding box center [278, 550] width 167 height 29
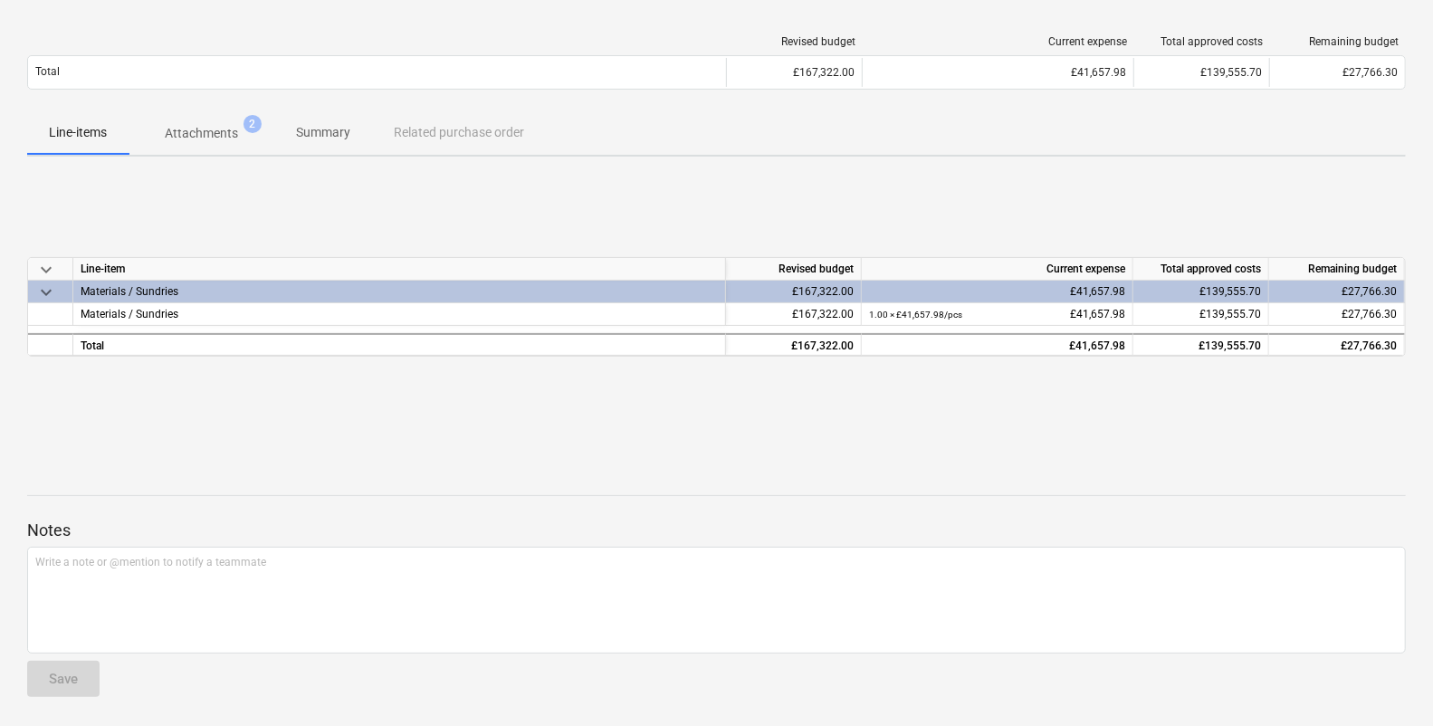
scroll to position [133, 0]
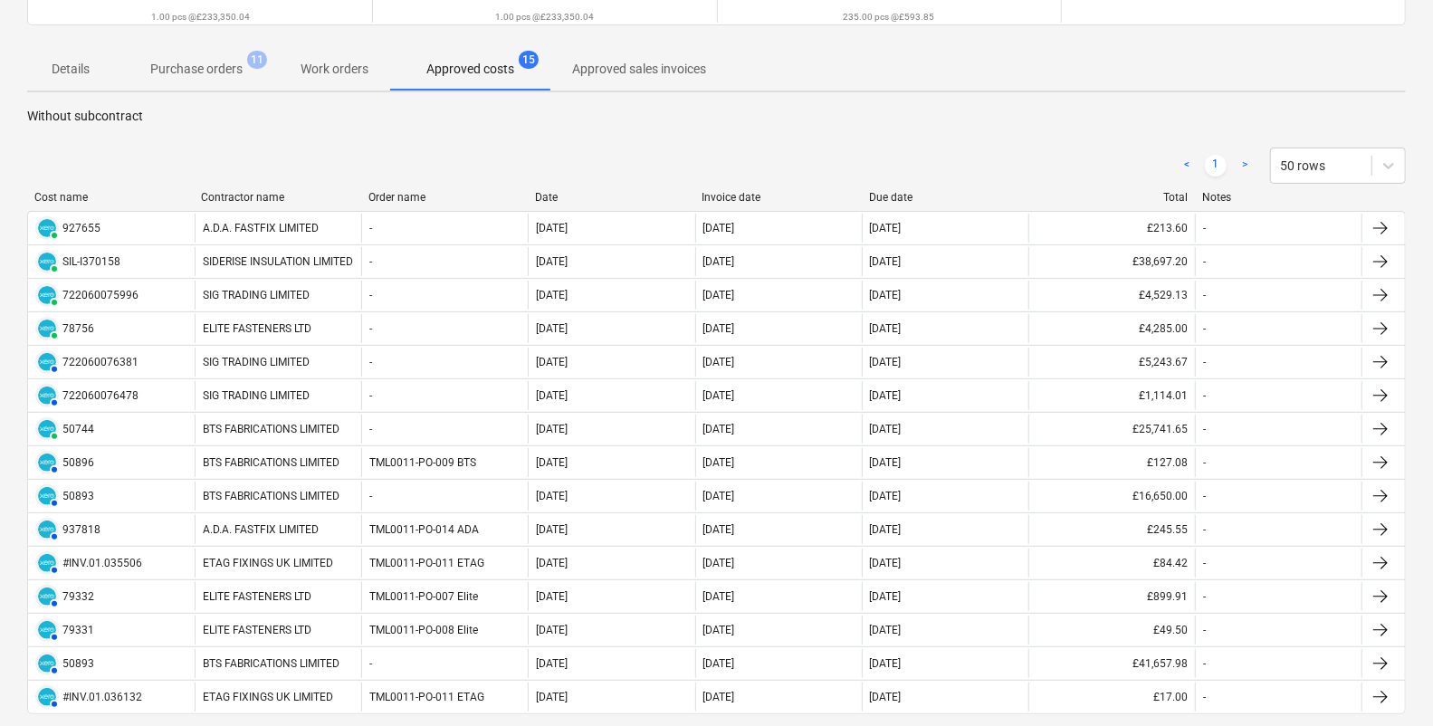
scroll to position [92, 0]
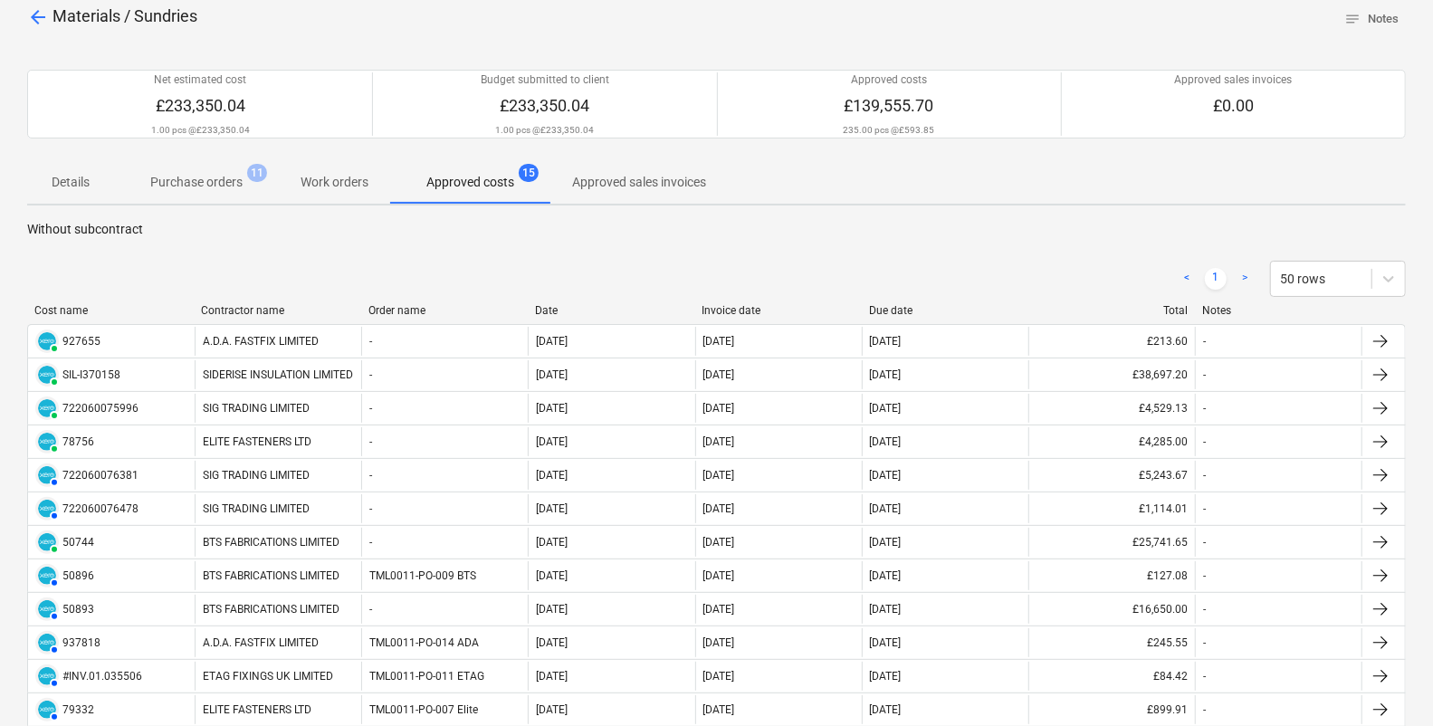
click at [920, 167] on div "Details Purchase orders 11 Work orders Approved costs 15 Approved sales invoices" at bounding box center [716, 181] width 1379 height 43
click at [925, 241] on div "< 1 > 50 rows Cost name Contractor name Order name Date Invoice date Due date T…" at bounding box center [716, 569] width 1379 height 661
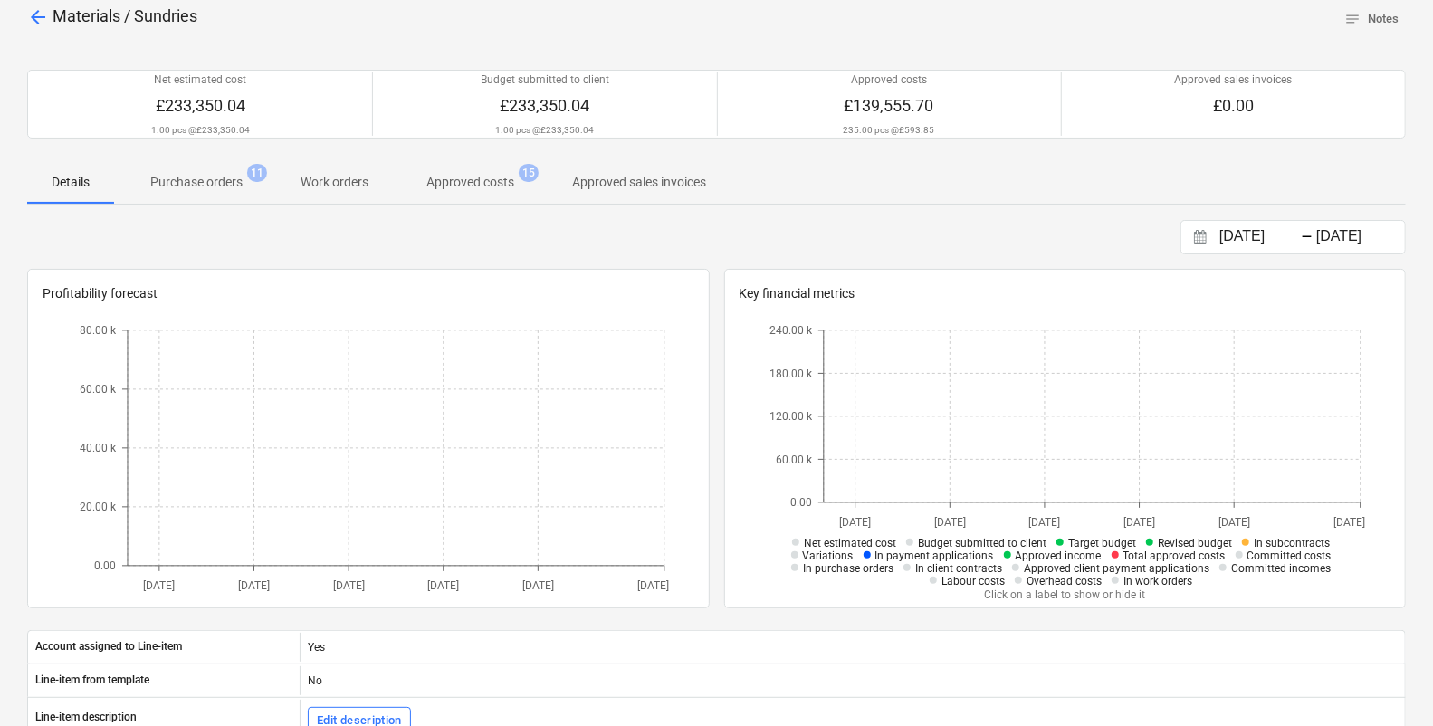
scroll to position [112, 0]
